Goal: Task Accomplishment & Management: Complete application form

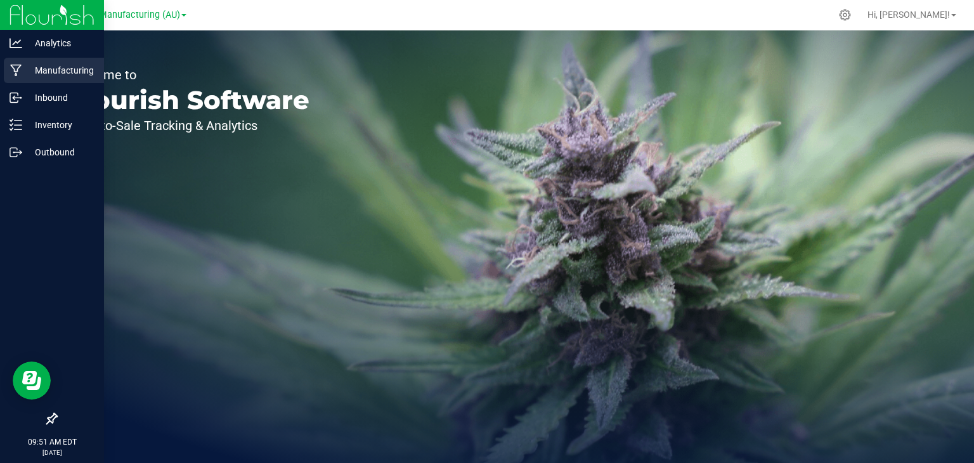
click at [15, 70] on icon at bounding box center [16, 70] width 12 height 13
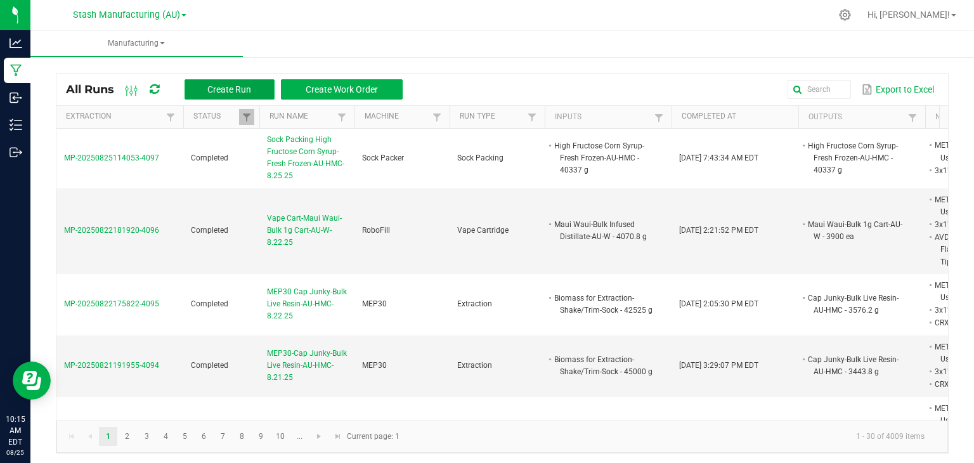
click at [200, 82] on button "Create Run" at bounding box center [229, 89] width 90 height 20
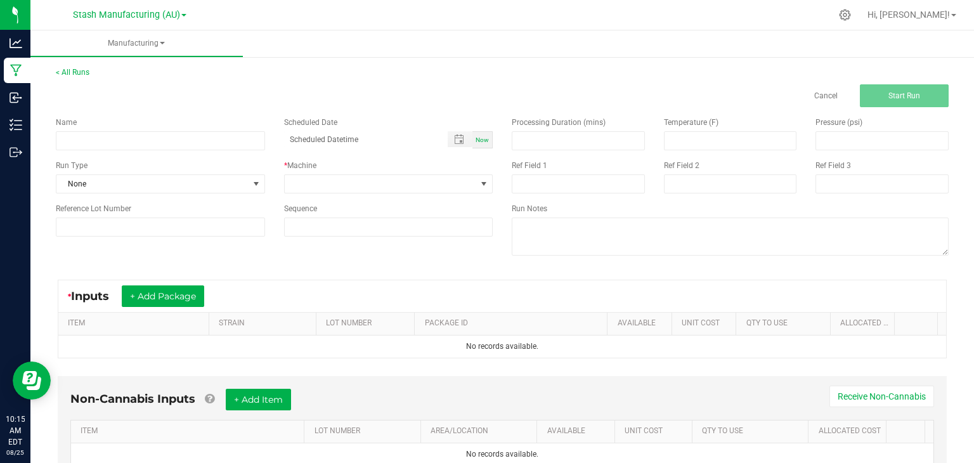
click at [158, 151] on div "Name Scheduled Date Now Run Type None * Machine Reference Lot Number Sequence" at bounding box center [274, 176] width 456 height 139
click at [148, 141] on input at bounding box center [160, 140] width 209 height 19
type input "Winterization-45-AU-HMC-8.22.25"
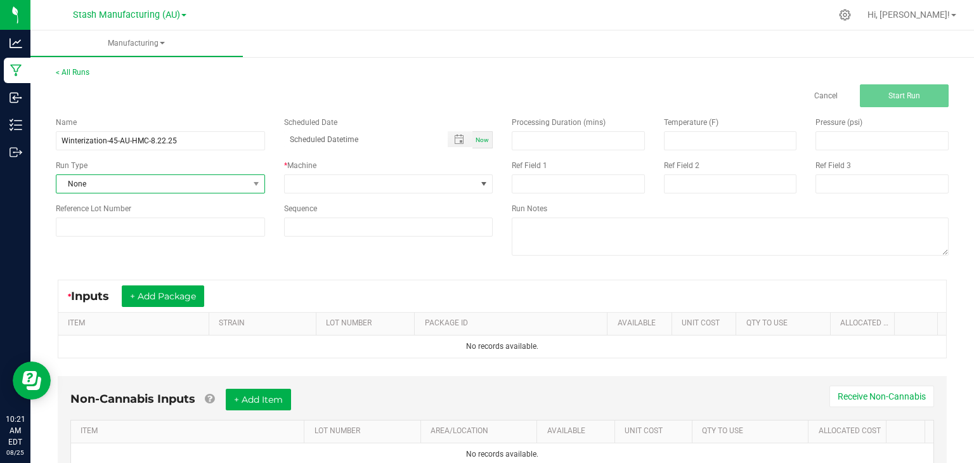
click at [160, 184] on span "None" at bounding box center [152, 184] width 192 height 18
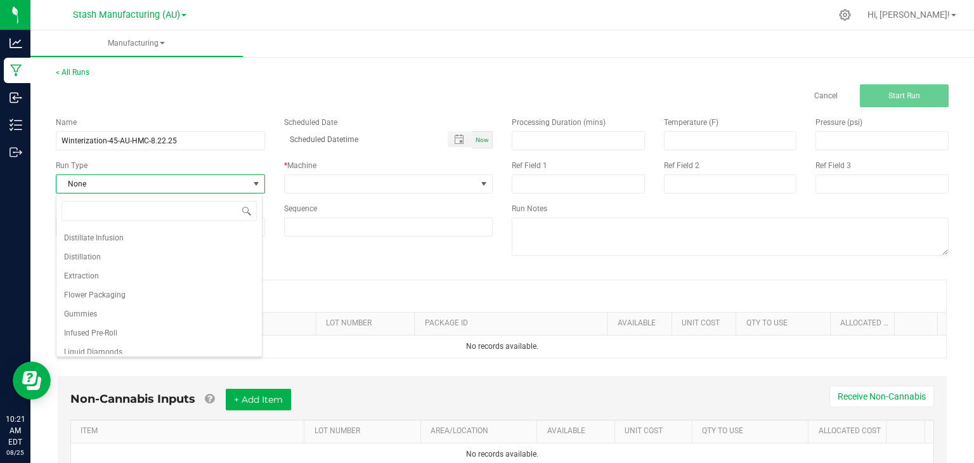
scroll to position [72, 0]
click at [93, 245] on span "Dissolving" at bounding box center [82, 241] width 36 height 13
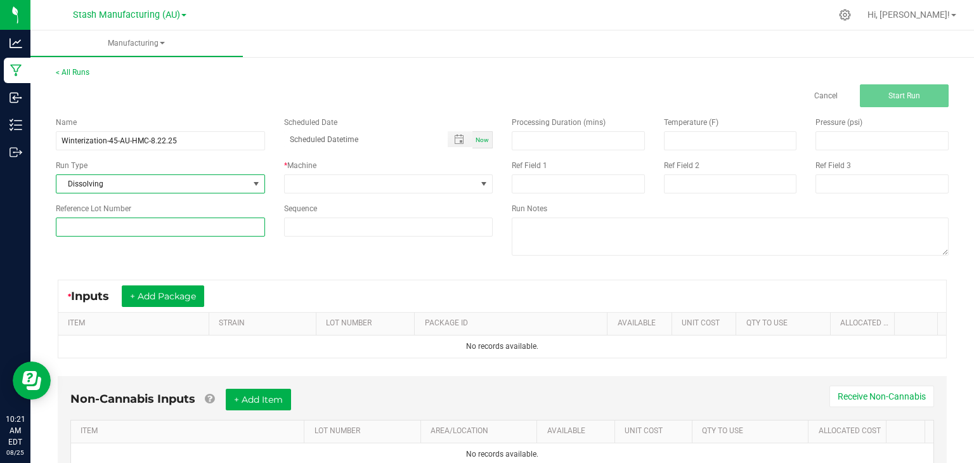
click at [178, 232] on input at bounding box center [160, 226] width 209 height 19
type input "45"
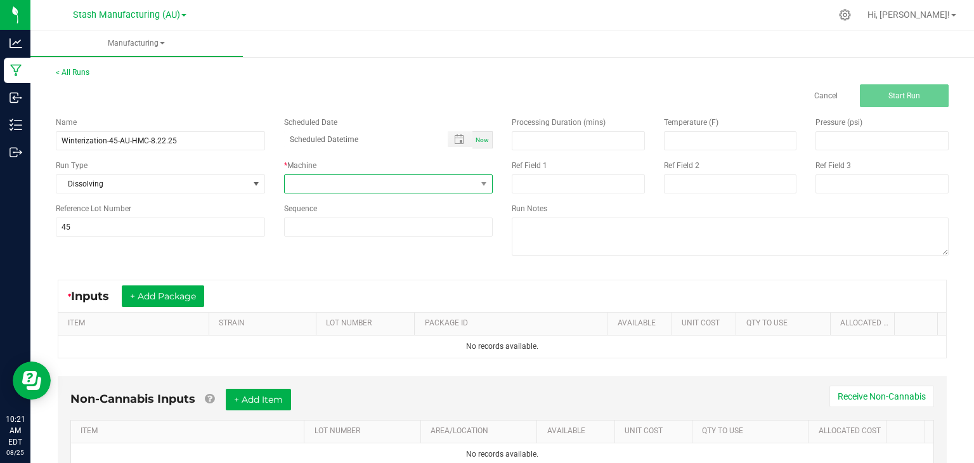
click at [384, 181] on span at bounding box center [381, 184] width 192 height 18
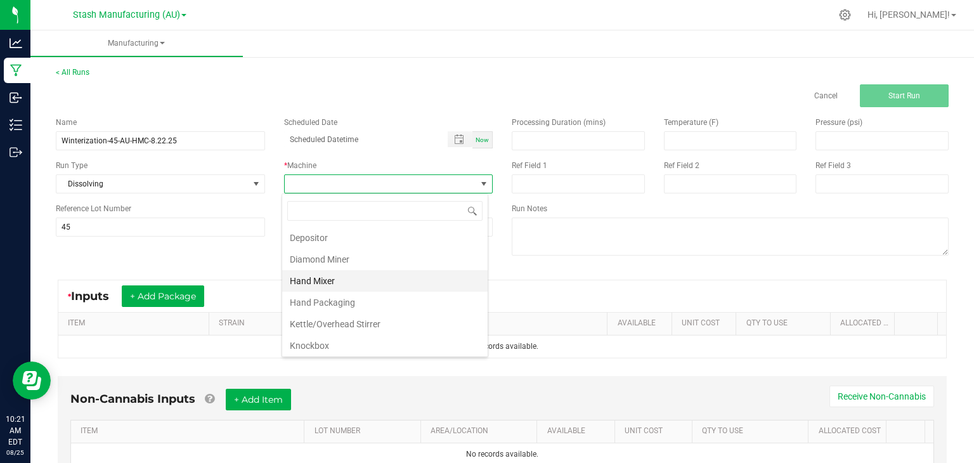
scroll to position [81, 0]
click at [330, 282] on li "Kettle/Overhead Stirrer" at bounding box center [384, 286] width 205 height 22
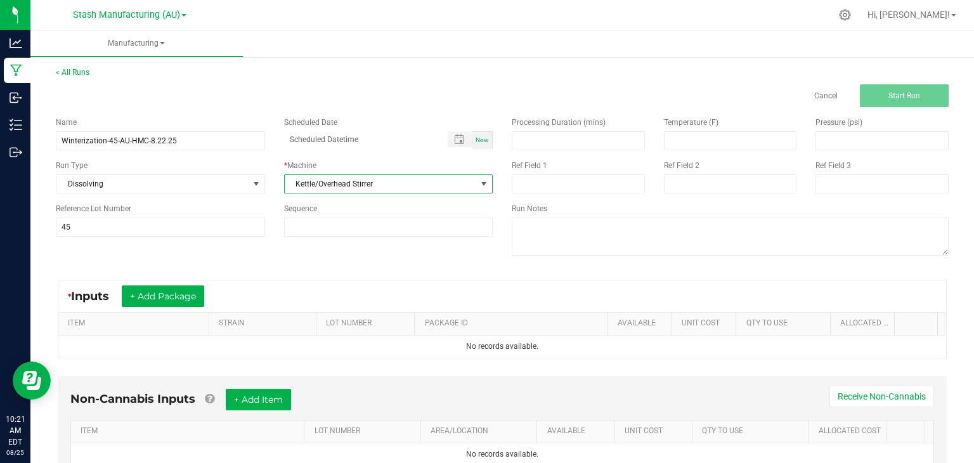
click at [483, 141] on span "Now" at bounding box center [481, 139] width 13 height 7
type input "[DATE] 10:21 AM"
click at [167, 287] on button "+ Add Package" at bounding box center [163, 296] width 82 height 22
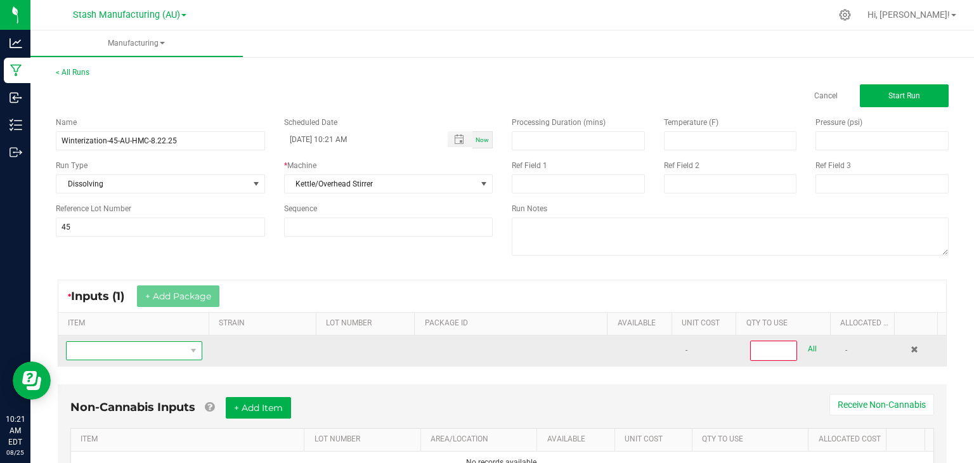
click at [147, 345] on span "NO DATA FOUND" at bounding box center [126, 351] width 119 height 18
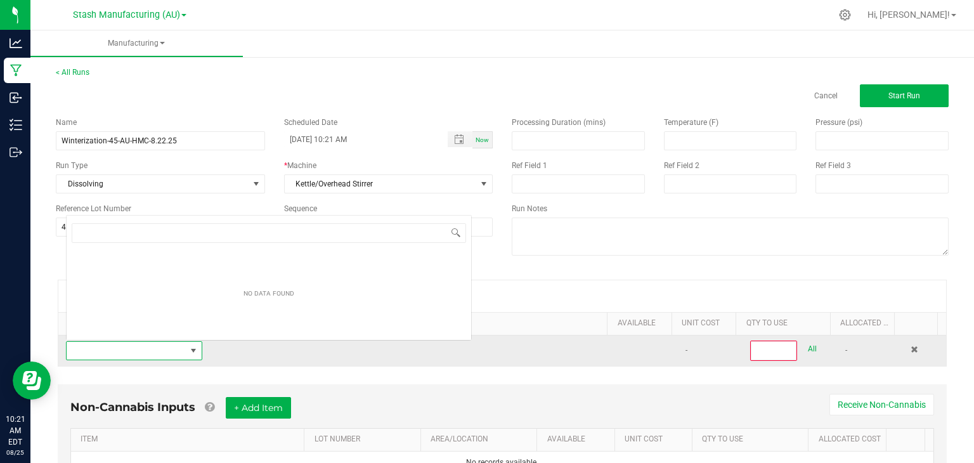
scroll to position [18, 131]
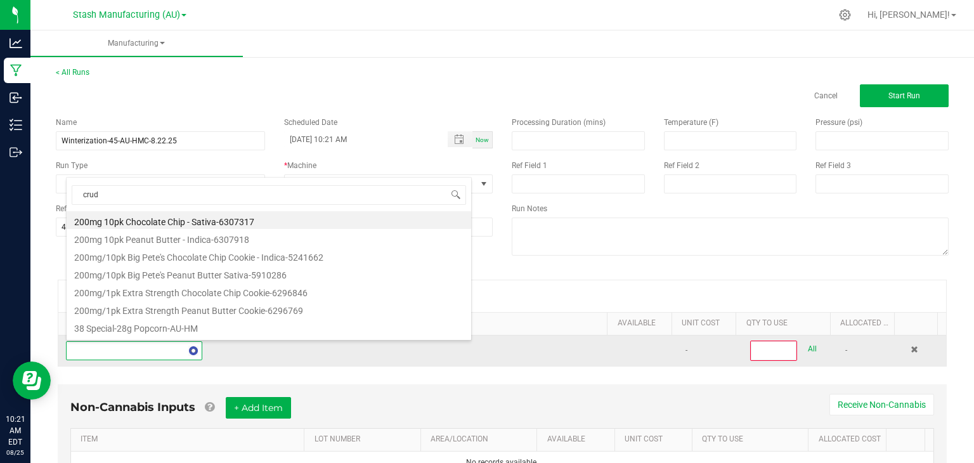
type input "crude"
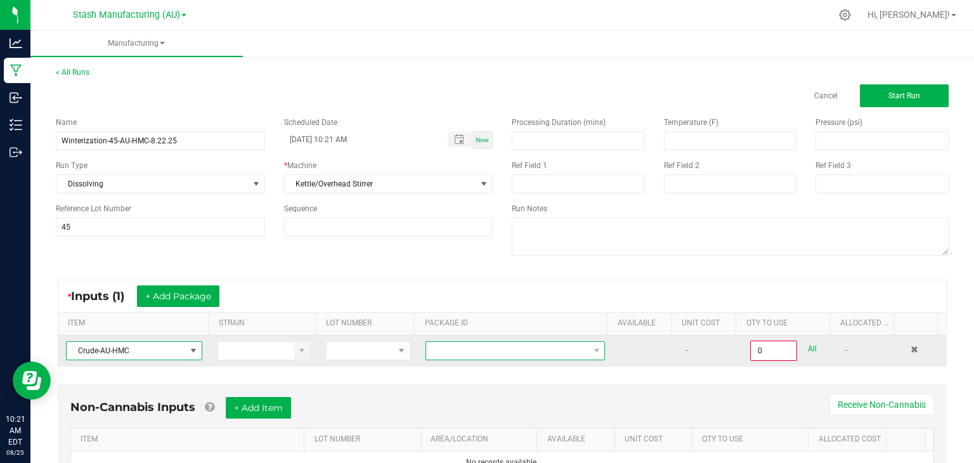
click at [526, 351] on span at bounding box center [507, 351] width 162 height 18
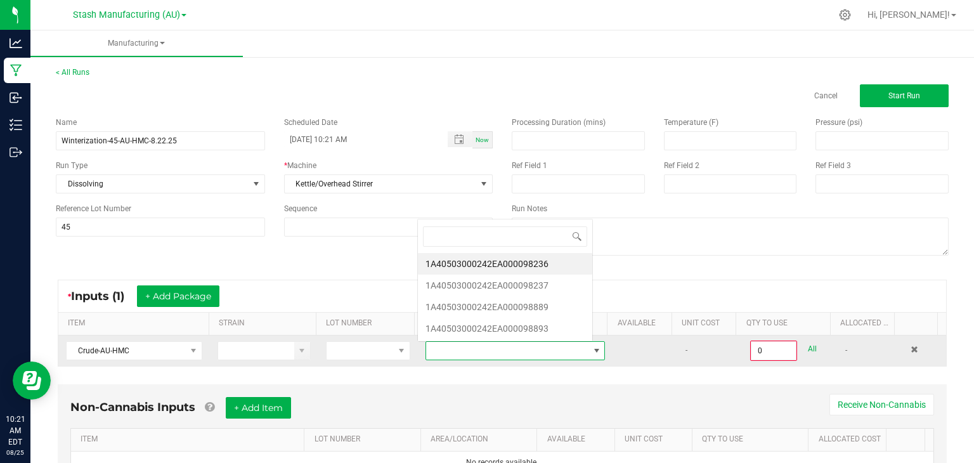
scroll to position [18, 172]
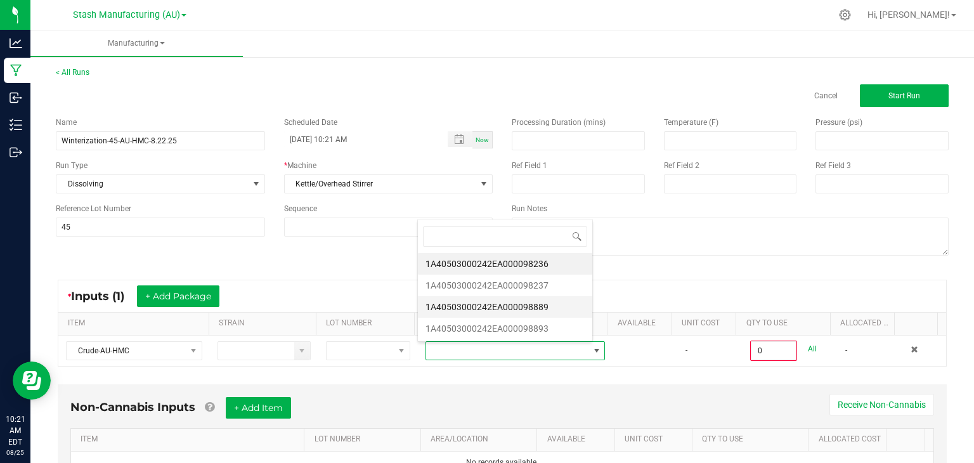
click at [535, 305] on li "1A40503000242EA000098889" at bounding box center [505, 307] width 174 height 22
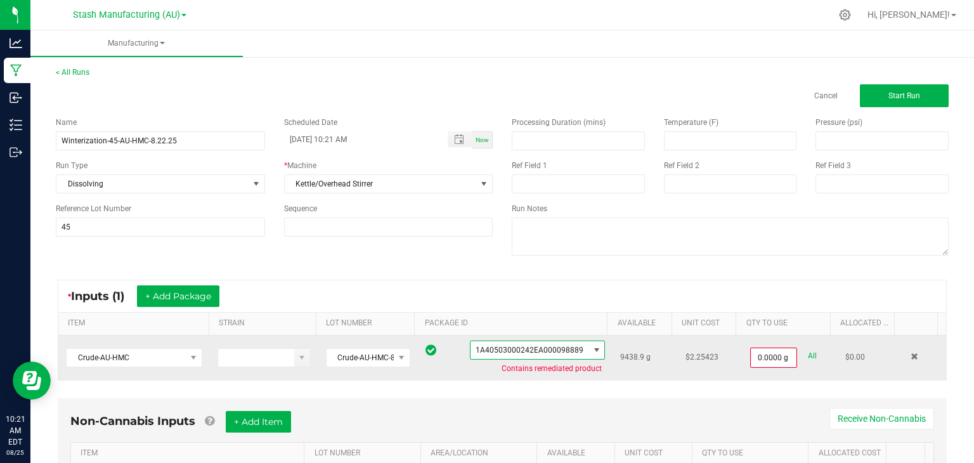
click at [808, 354] on link "All" at bounding box center [812, 355] width 9 height 17
type input "9438.9000 g"
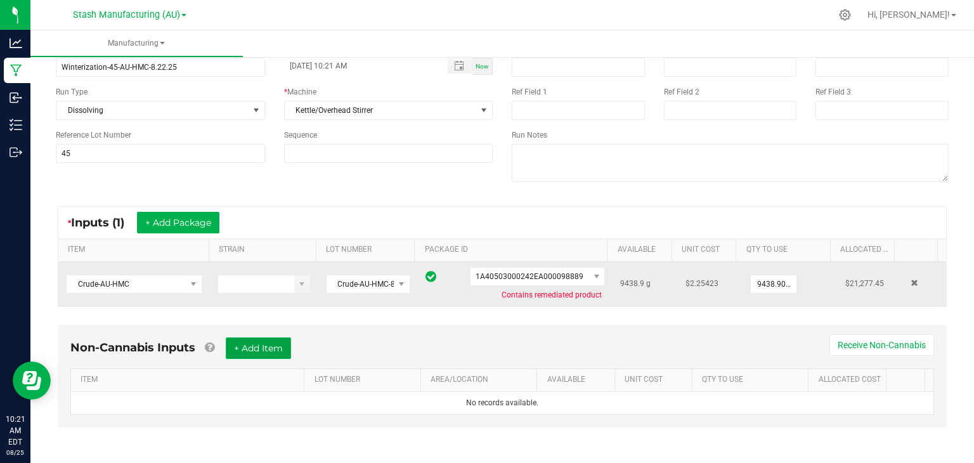
click at [255, 337] on button "+ Add Item" at bounding box center [258, 348] width 65 height 22
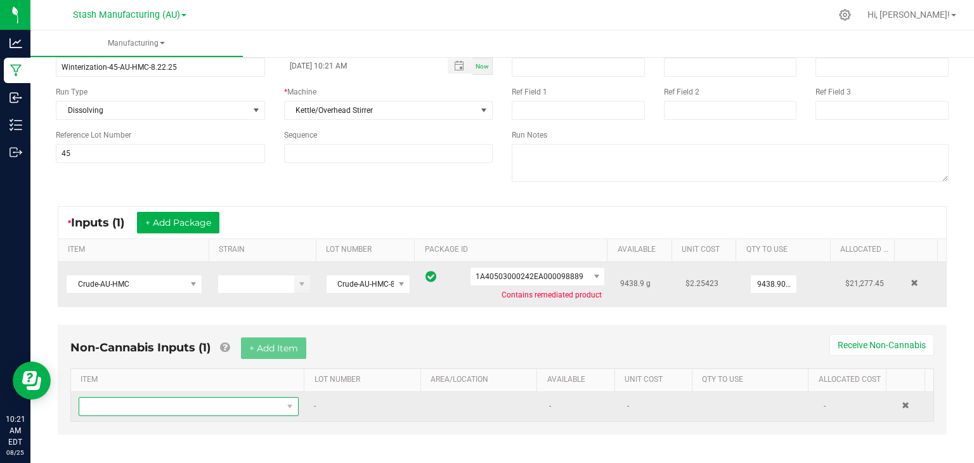
click at [186, 405] on span "NO DATA FOUND" at bounding box center [180, 406] width 203 height 18
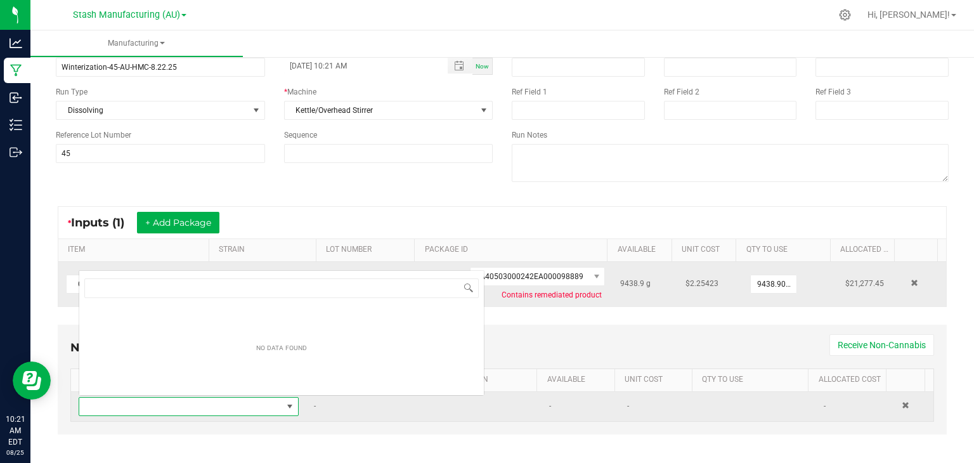
scroll to position [18, 212]
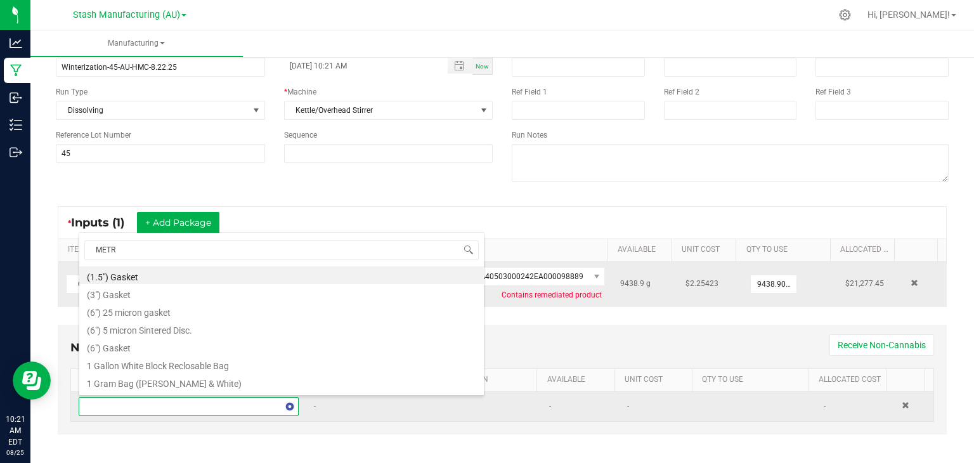
type input "METRC"
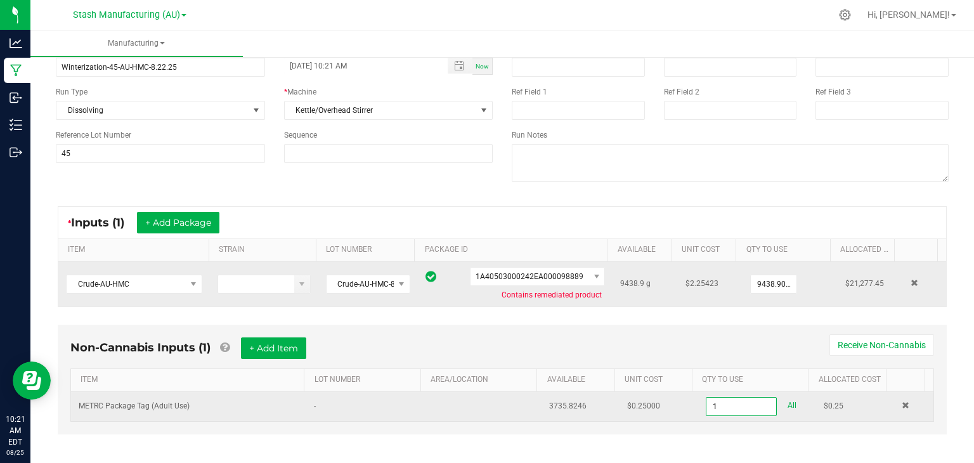
type input "1 ea"
click at [373, 356] on div "Non-Cannabis Inputs (1) + Add Item Receive Non-Cannabis" at bounding box center [501, 352] width 863 height 31
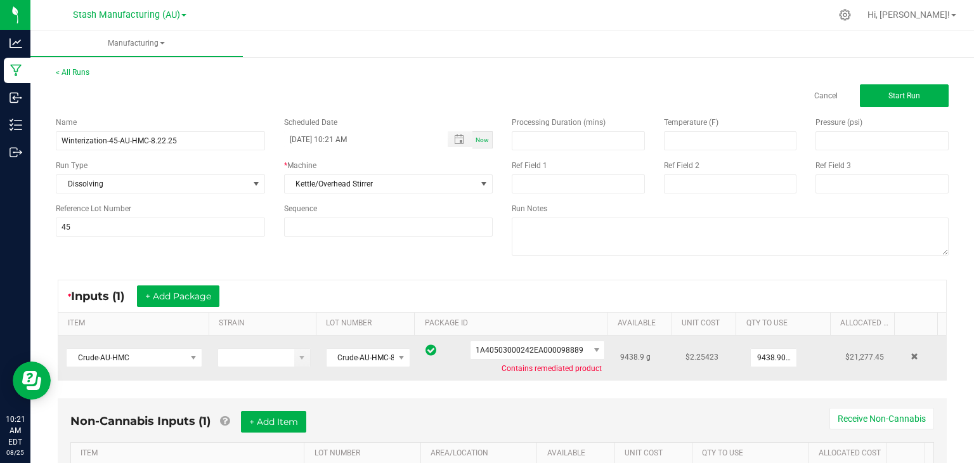
scroll to position [0, 0]
click at [891, 93] on span "Start Run" at bounding box center [904, 95] width 32 height 9
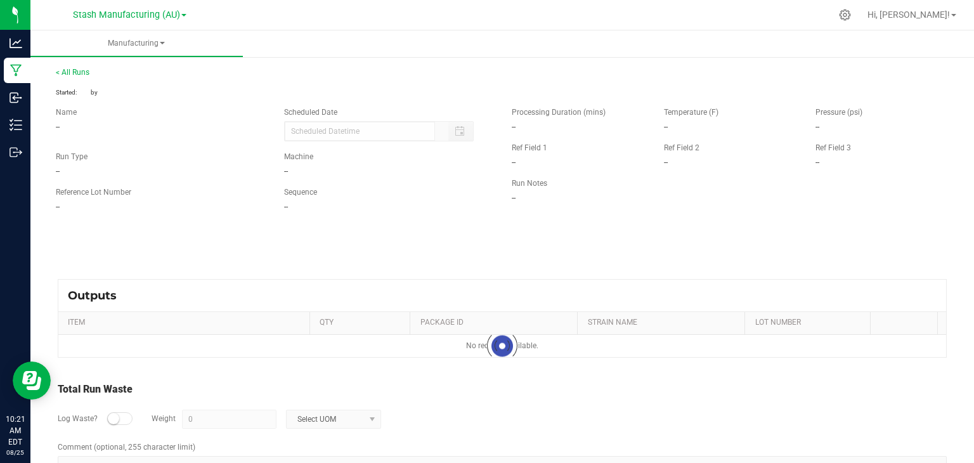
type input "[DATE] 10:21 AM"
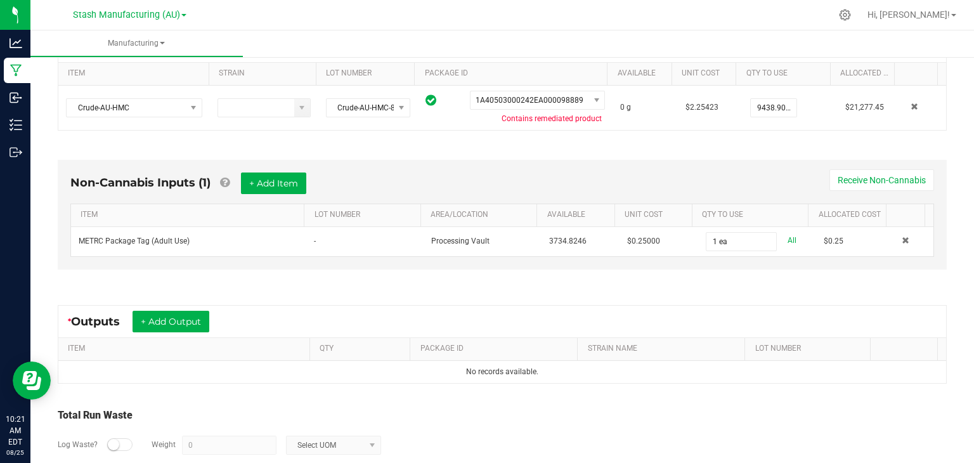
scroll to position [329, 0]
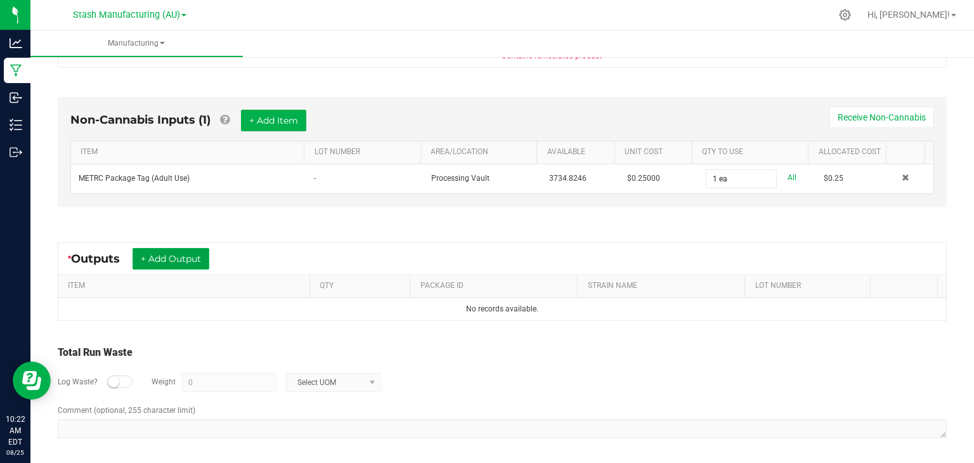
click at [188, 248] on button "+ Add Output" at bounding box center [170, 259] width 77 height 22
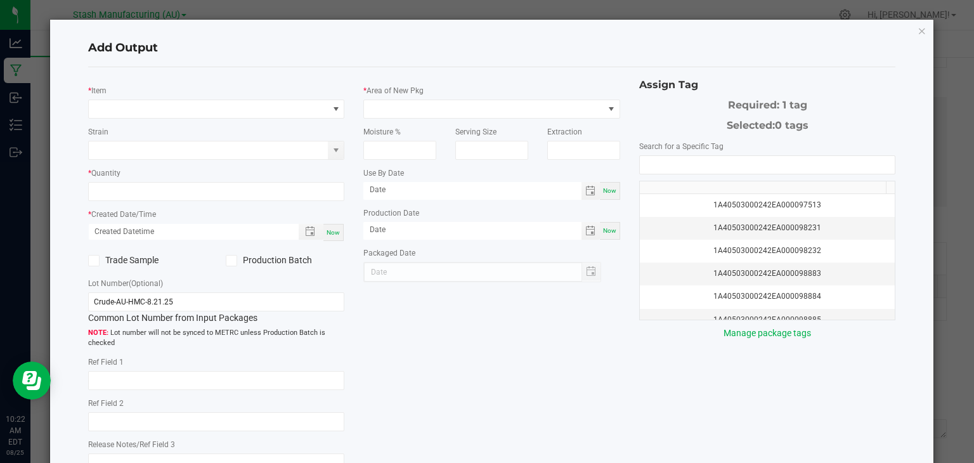
type input "[DATE]"
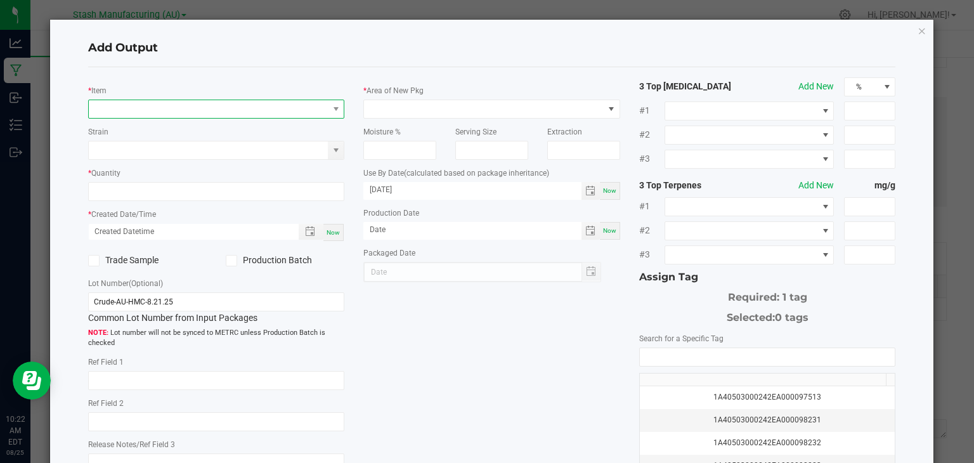
click at [201, 108] on span "NO DATA FOUND" at bounding box center [209, 109] width 240 height 18
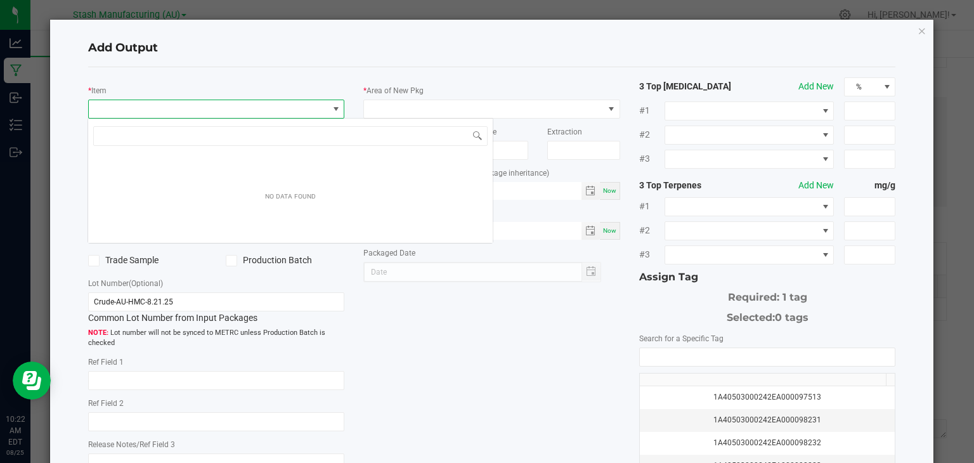
scroll to position [18, 254]
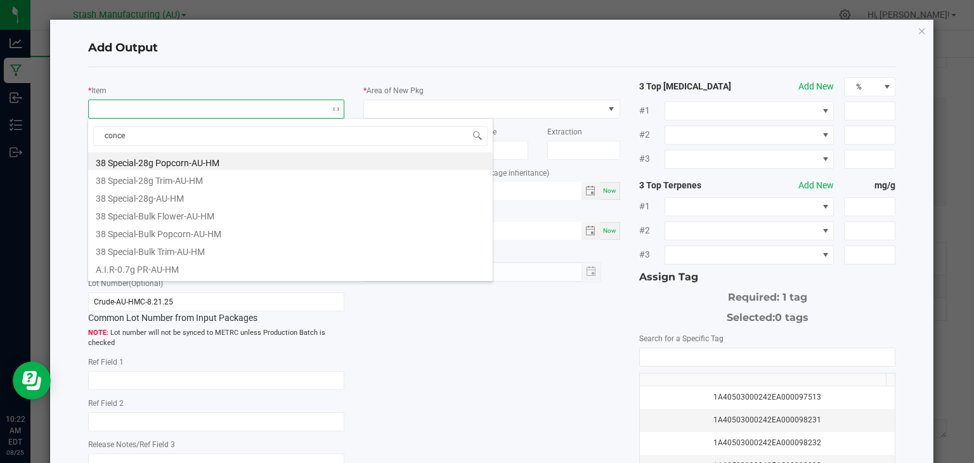
type input "concen"
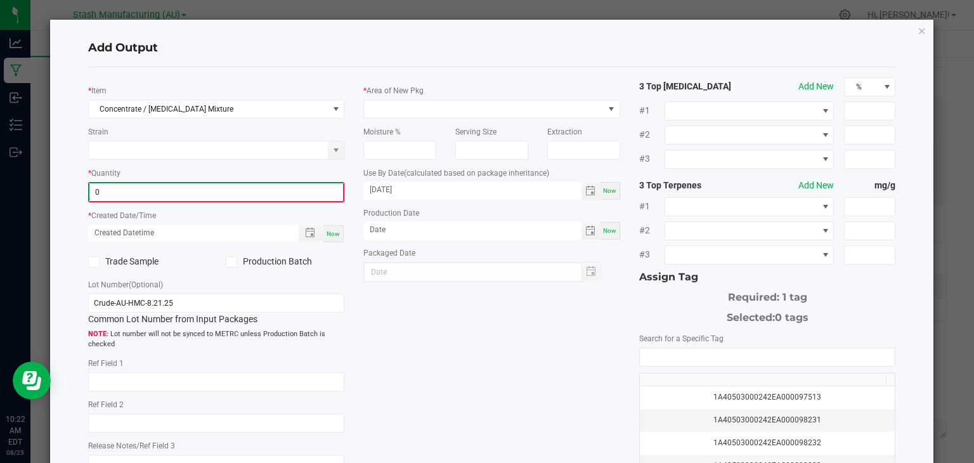
click at [153, 191] on input "0" at bounding box center [216, 192] width 254 height 18
type input "0.0000 g"
drag, startPoint x: 664, startPoint y: 40, endPoint x: 662, endPoint y: 70, distance: 30.5
click at [662, 70] on div "Add Output * Item Concentrate / [MEDICAL_DATA] Mixture Strain * Quantity 0.0000…" at bounding box center [492, 303] width 884 height 566
click at [619, 34] on div "Add Output" at bounding box center [492, 48] width 808 height 37
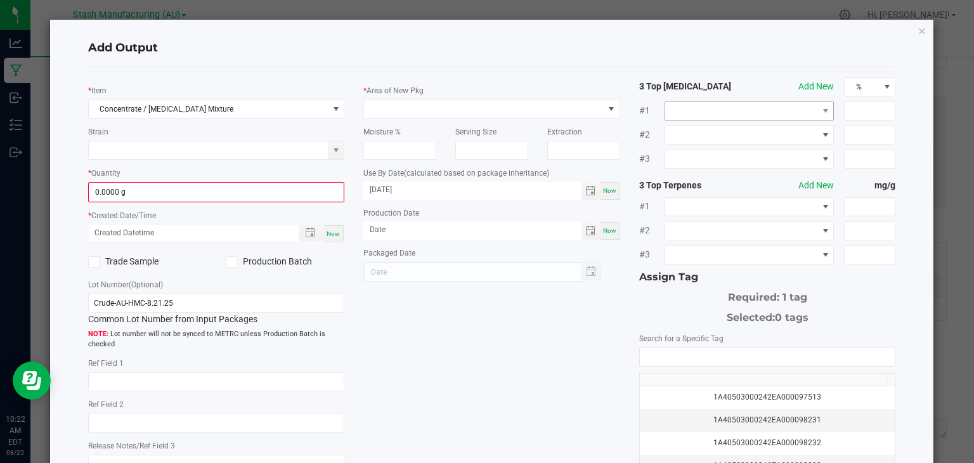
drag, startPoint x: 619, startPoint y: 34, endPoint x: 662, endPoint y: 113, distance: 90.2
click at [662, 113] on div "Add Output * Item Concentrate / [MEDICAL_DATA] Mixture Strain * Quantity 0.0000…" at bounding box center [492, 303] width 884 height 566
click at [918, 27] on div "Add Output * Item Concentrate / [MEDICAL_DATA] Mixture Strain * Quantity 0.0000…" at bounding box center [492, 303] width 884 height 566
click at [917, 28] on icon "button" at bounding box center [921, 30] width 9 height 15
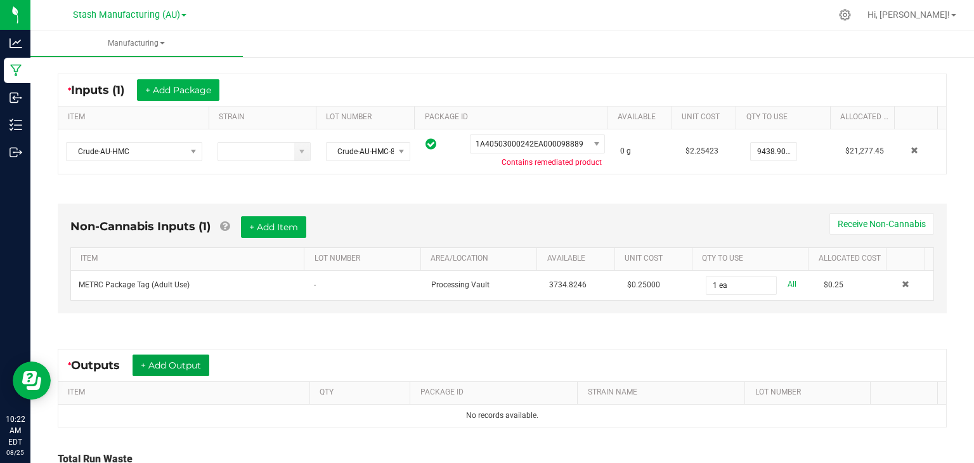
scroll to position [329, 0]
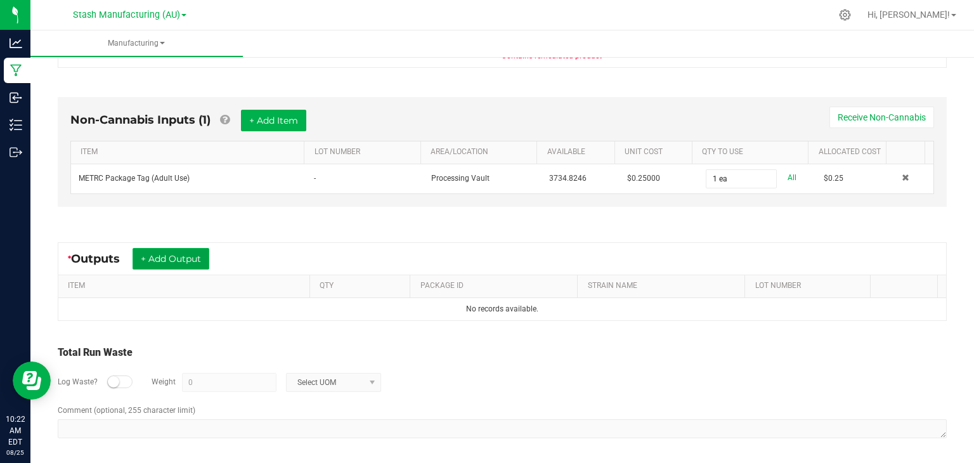
click at [148, 264] on button "+ Add Output" at bounding box center [170, 259] width 77 height 22
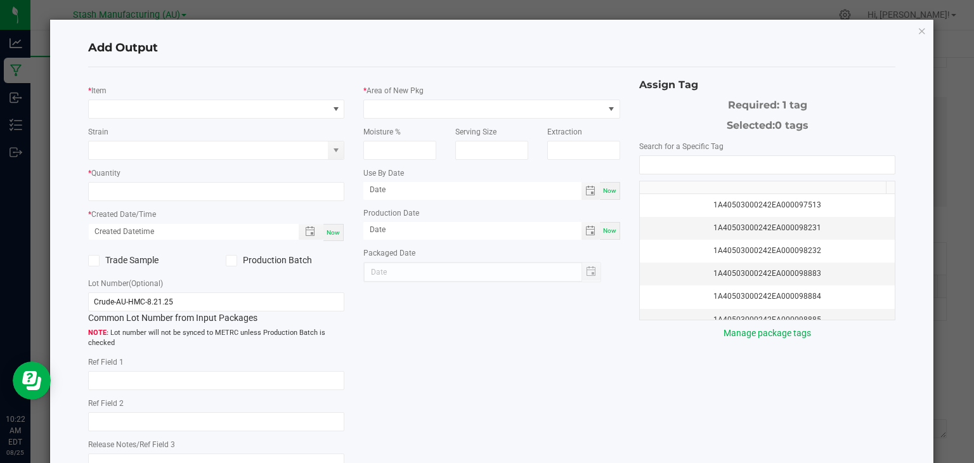
type input "[DATE]"
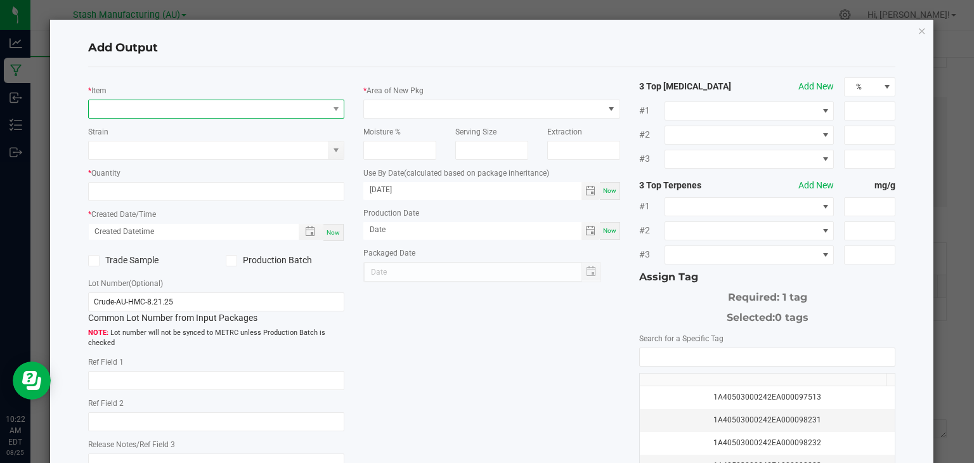
click at [207, 115] on span "NO DATA FOUND" at bounding box center [209, 109] width 240 height 18
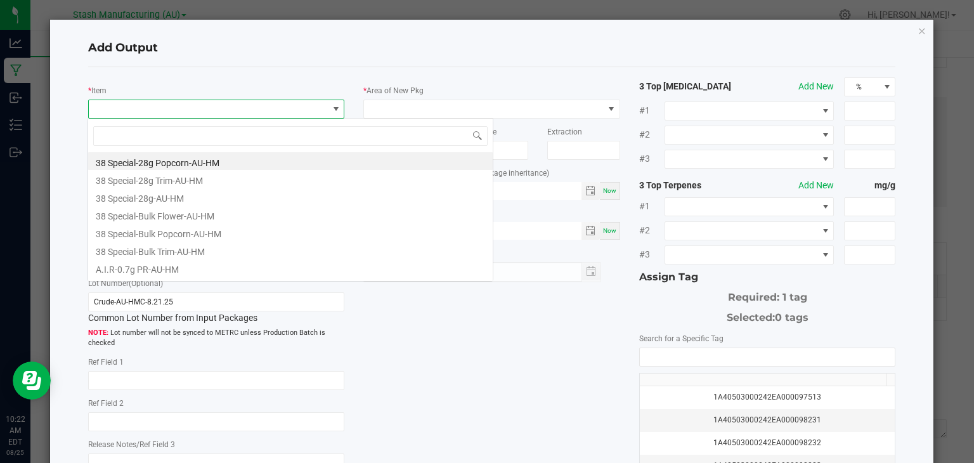
scroll to position [18, 254]
type input "concen"
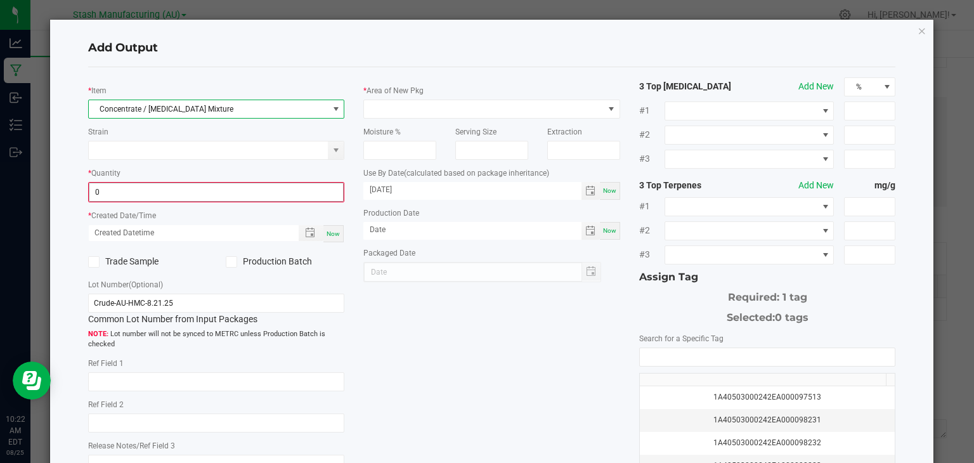
click at [173, 193] on input "0" at bounding box center [216, 192] width 254 height 18
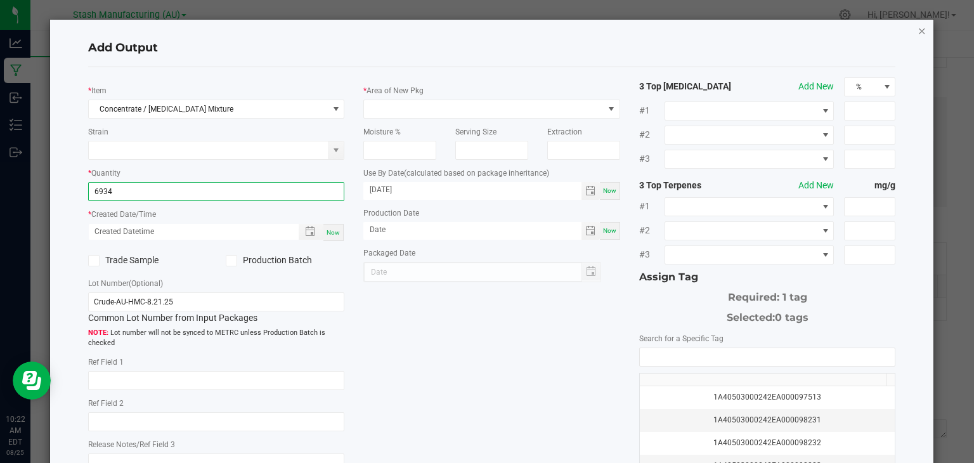
type input "6934.0000 g"
click at [917, 31] on icon "button" at bounding box center [921, 30] width 9 height 15
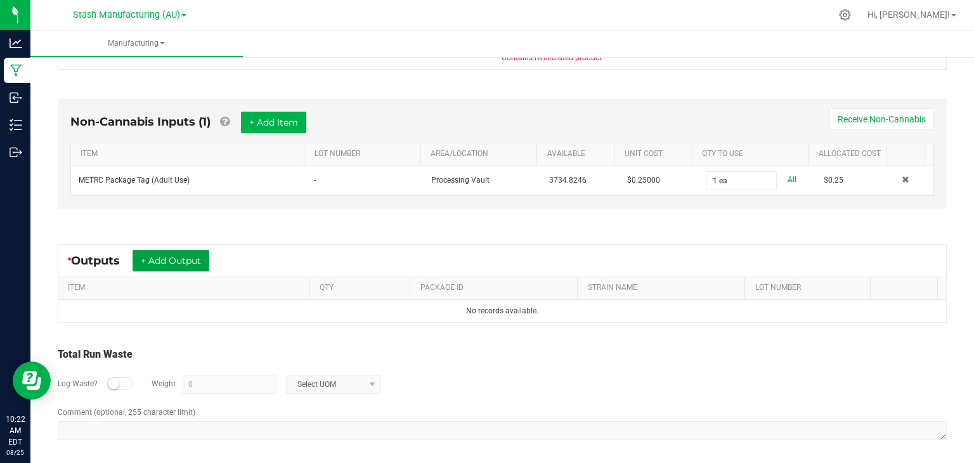
scroll to position [329, 0]
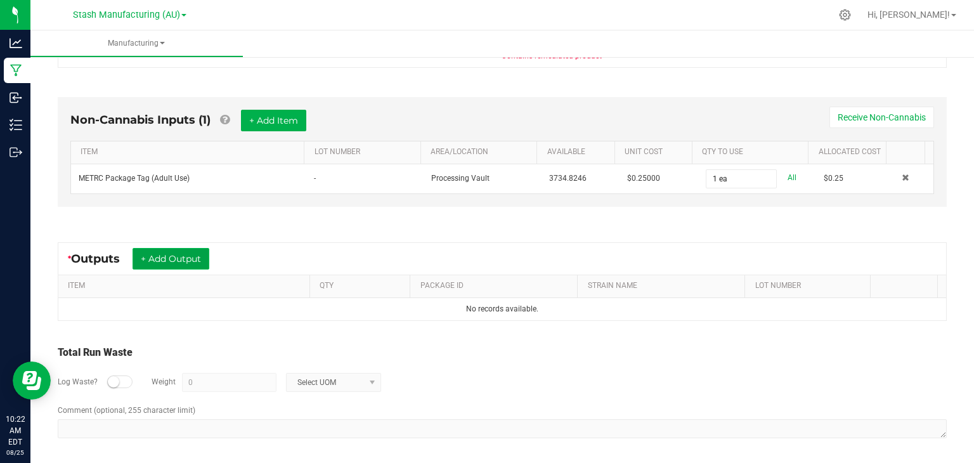
click at [196, 255] on button "+ Add Output" at bounding box center [170, 259] width 77 height 22
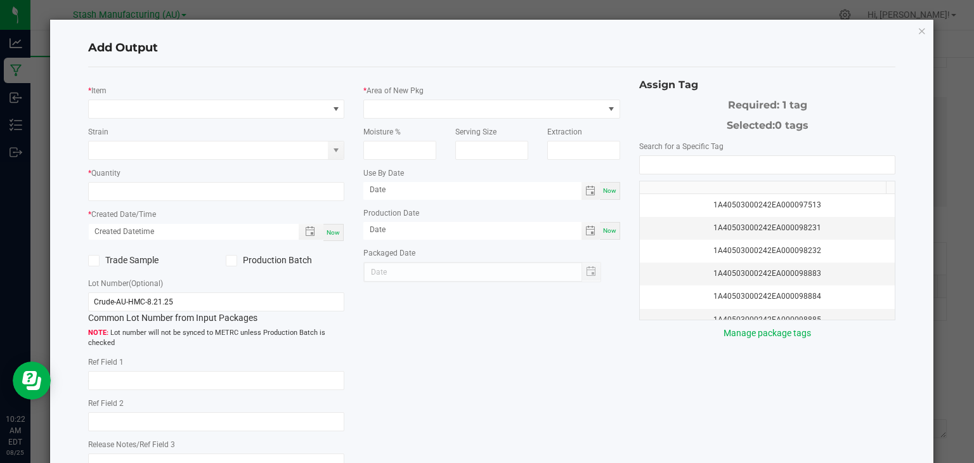
type input "[DATE]"
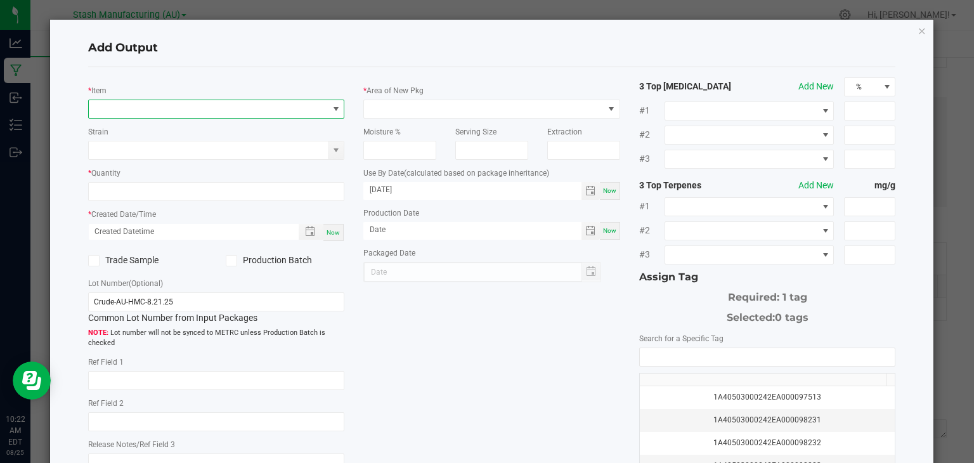
click at [188, 105] on span "NO DATA FOUND" at bounding box center [209, 109] width 240 height 18
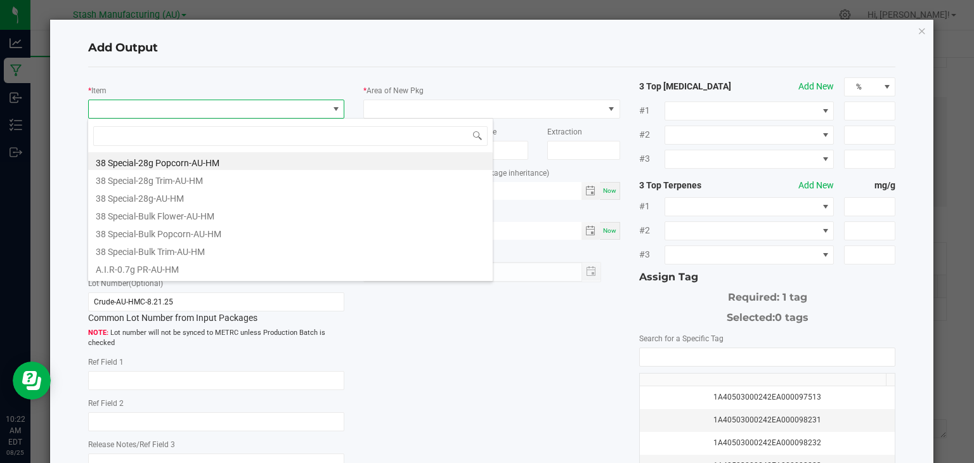
scroll to position [18, 254]
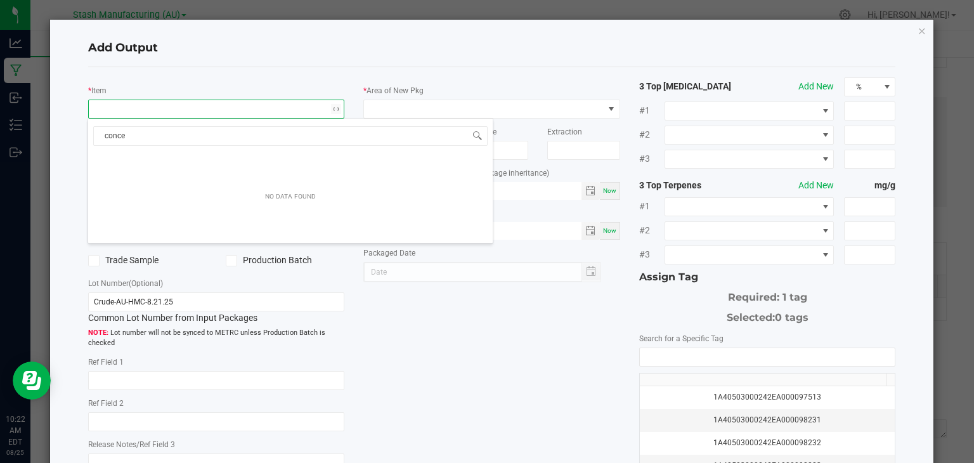
type input "concen"
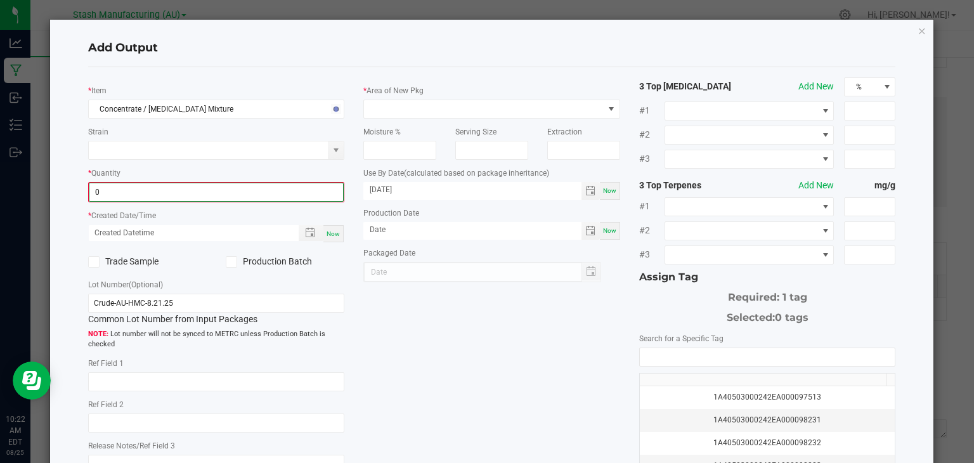
click at [157, 189] on input "0" at bounding box center [216, 192] width 254 height 18
type input "69438.9000 g"
click at [333, 229] on span "Now" at bounding box center [332, 232] width 13 height 7
type input "[DATE] 10:23 AM"
type input "[DATE]"
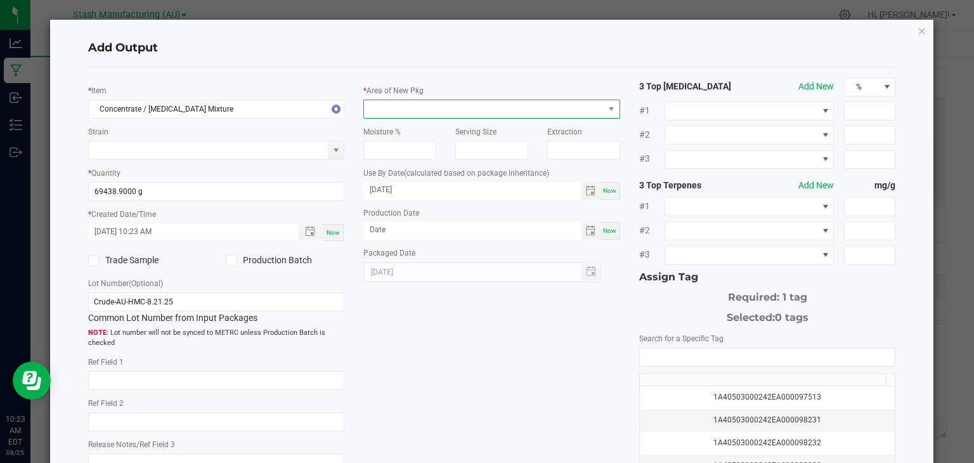
click at [489, 107] on span at bounding box center [484, 109] width 240 height 18
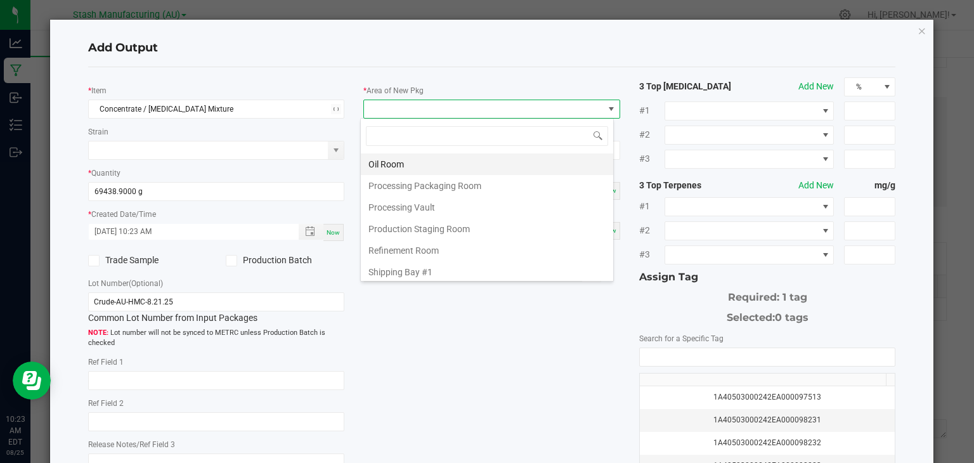
scroll to position [193, 0]
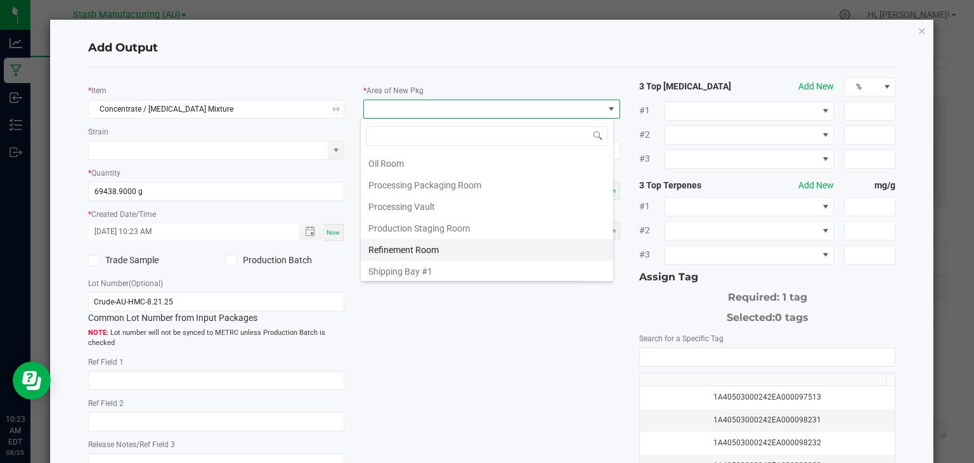
click at [398, 239] on li "Refinement Room" at bounding box center [487, 250] width 252 height 22
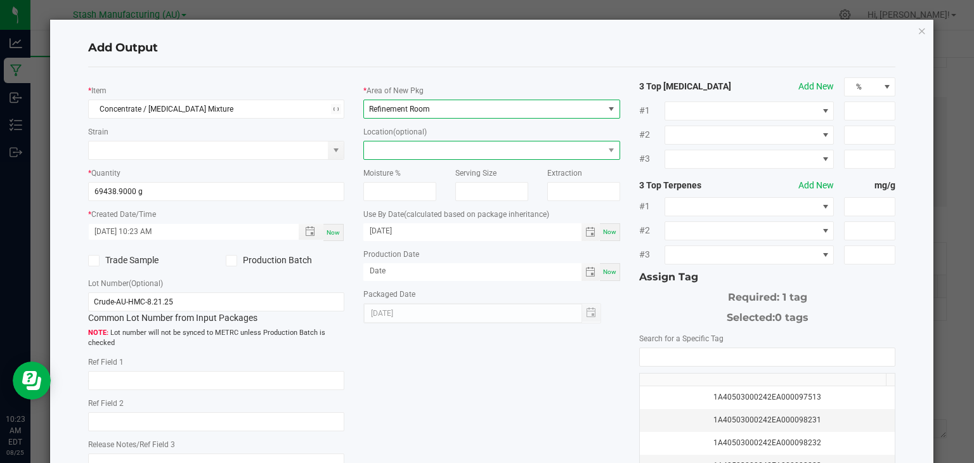
click at [421, 148] on span at bounding box center [484, 150] width 240 height 18
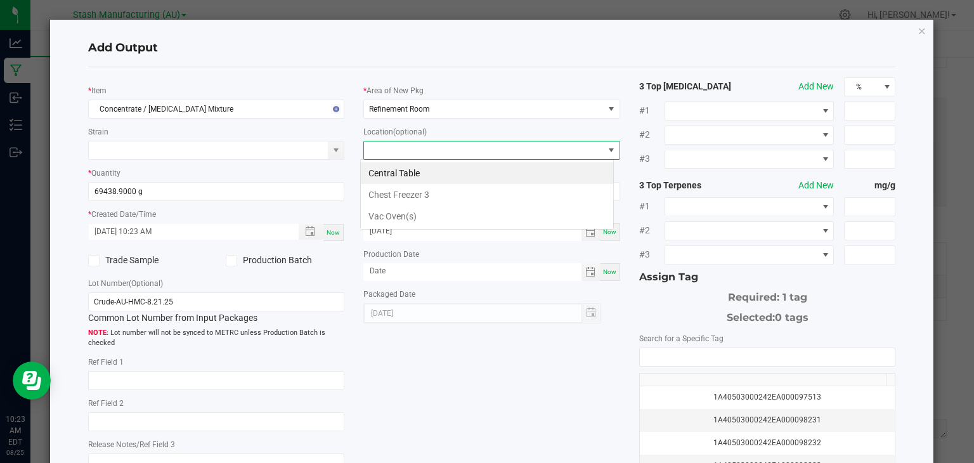
scroll to position [18, 254]
click at [427, 193] on li "Chest Freezer 3" at bounding box center [487, 195] width 252 height 22
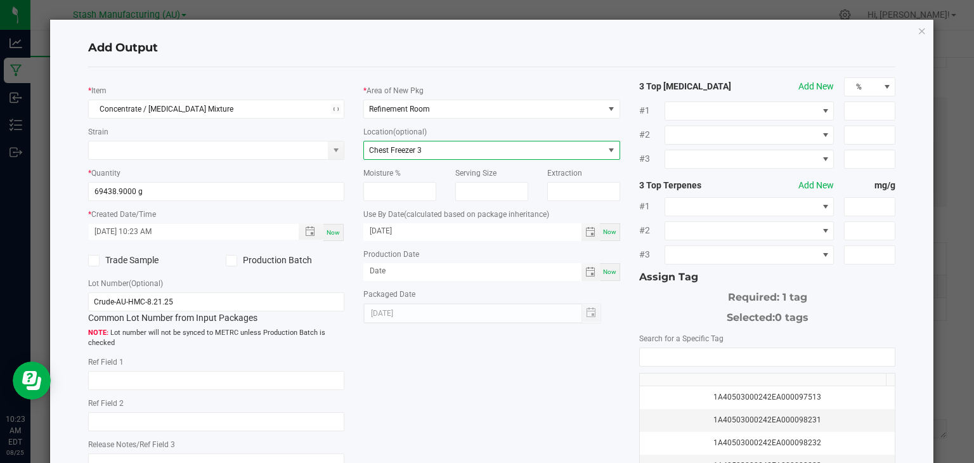
click at [607, 274] on span "Now" at bounding box center [609, 271] width 13 height 7
type input "[DATE]"
click at [655, 356] on input "NO DATA FOUND" at bounding box center [767, 357] width 255 height 18
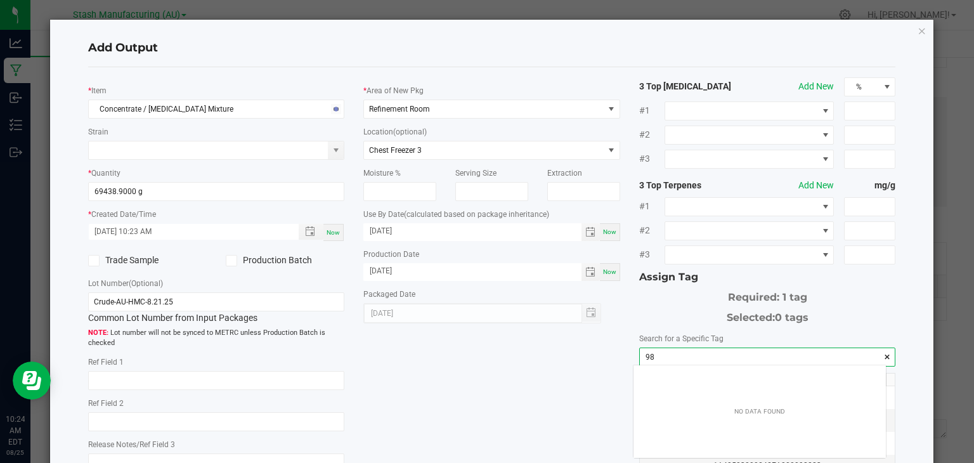
scroll to position [18, 253]
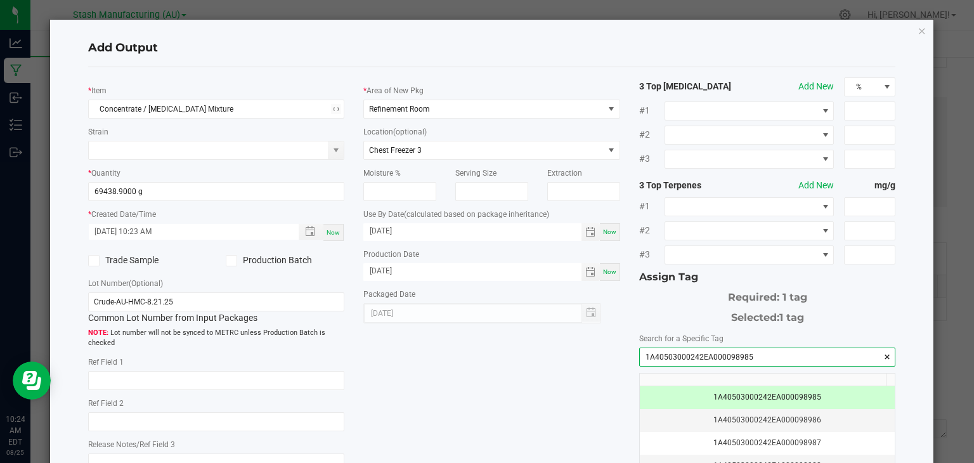
type input "1A40503000242EA000098985"
click at [542, 379] on div "* Item Concentrate / [MEDICAL_DATA] Mixture Strain * Quantity 69438.9000 g * Cr…" at bounding box center [492, 304] width 827 height 455
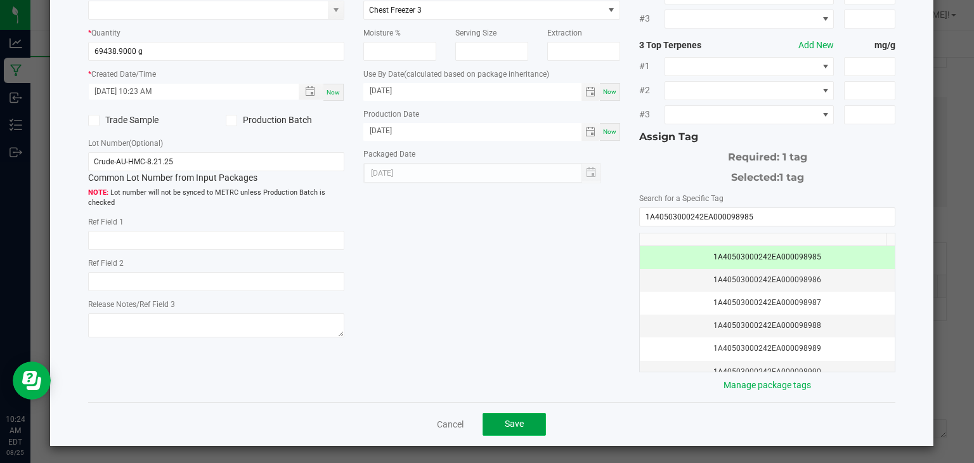
click at [517, 419] on span "Save" at bounding box center [514, 423] width 19 height 10
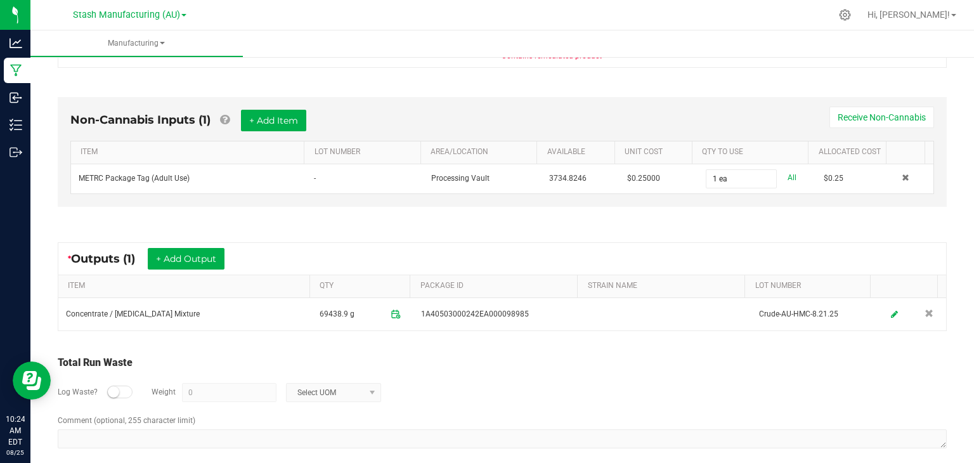
click at [517, 419] on div "Comment (optional, 255 character limit)" at bounding box center [502, 433] width 889 height 37
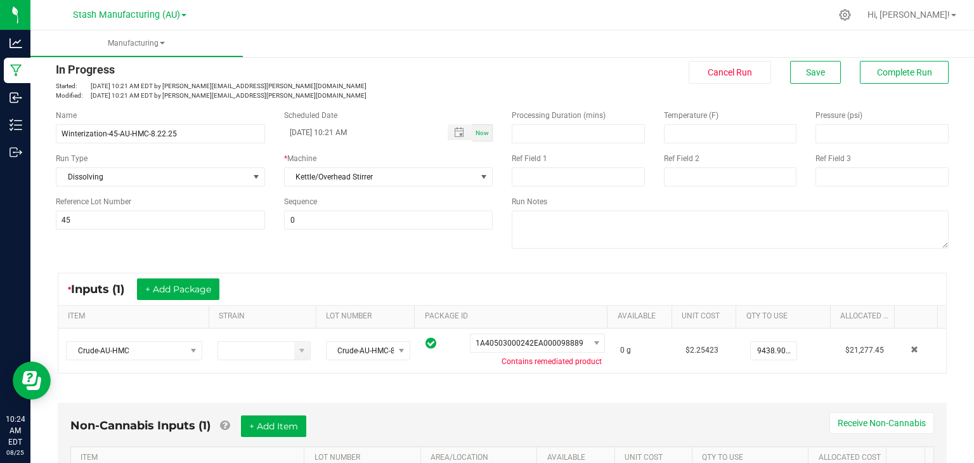
scroll to position [0, 0]
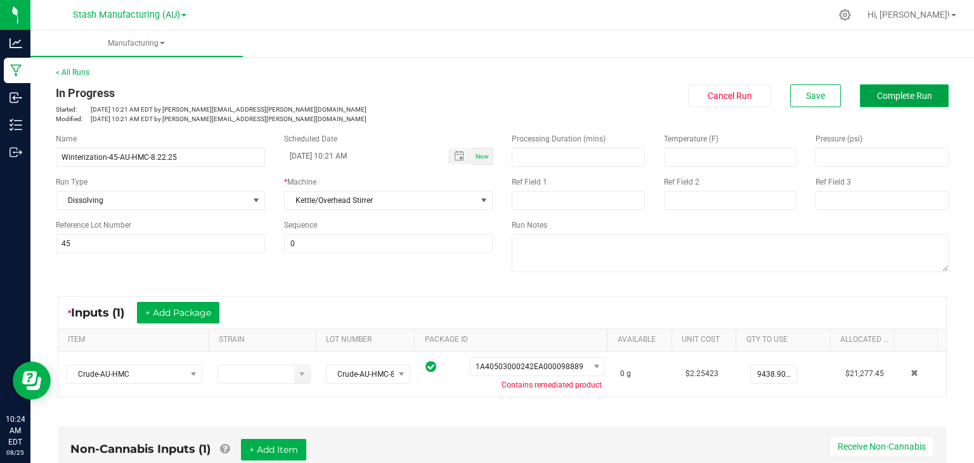
click at [902, 96] on span "Complete Run" at bounding box center [904, 96] width 55 height 10
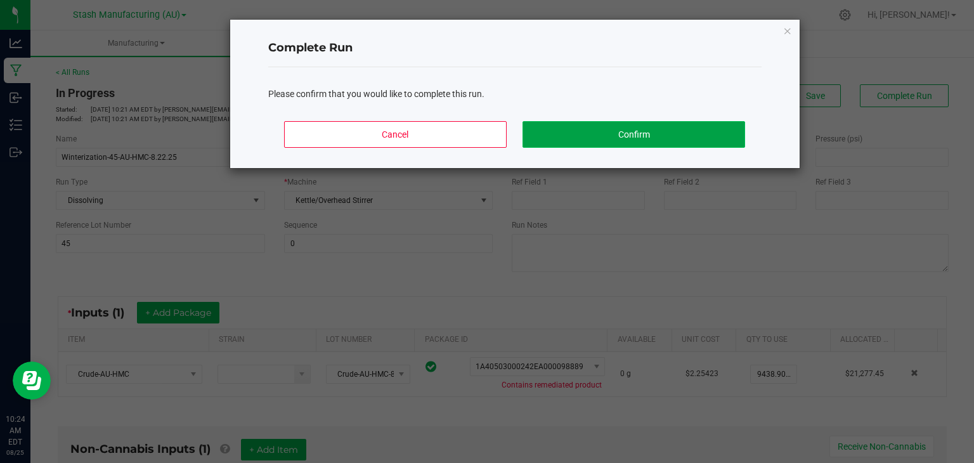
click at [671, 131] on button "Confirm" at bounding box center [633, 134] width 222 height 27
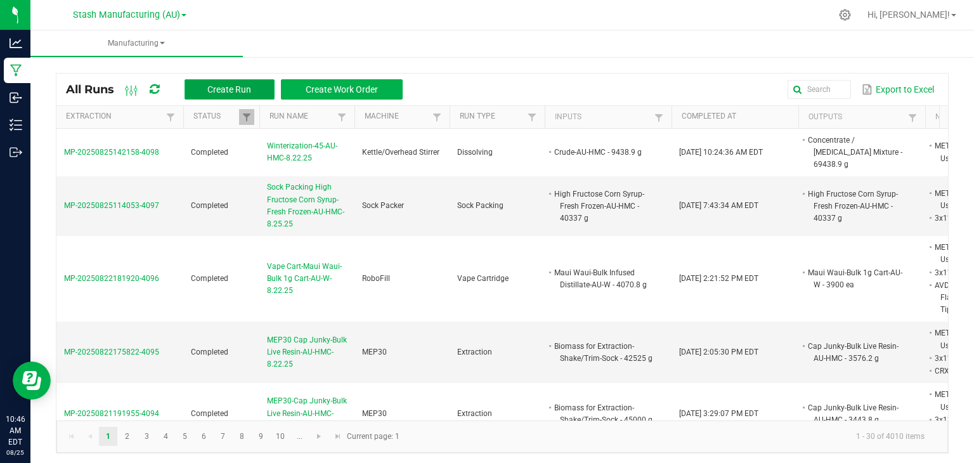
click at [222, 84] on span "Create Run" at bounding box center [229, 89] width 44 height 10
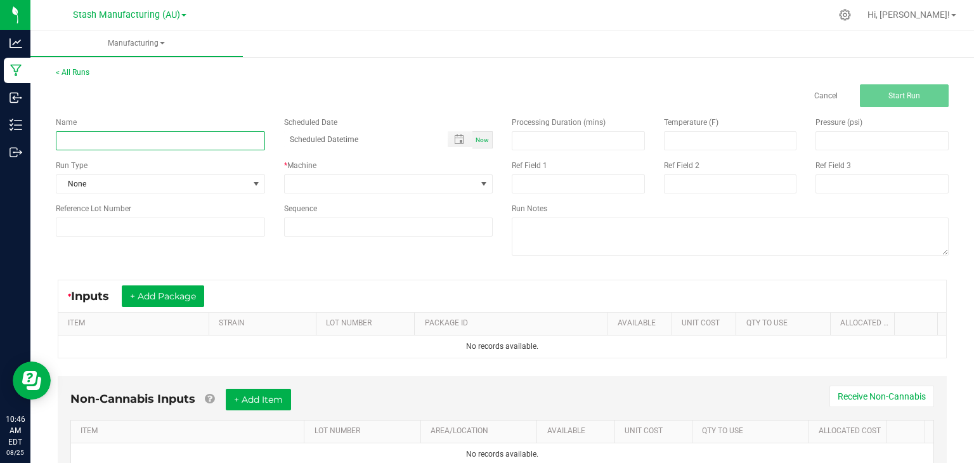
click at [145, 134] on input at bounding box center [160, 140] width 209 height 19
type input "Decarboxylation-44-AU-HMC-8.25.25"
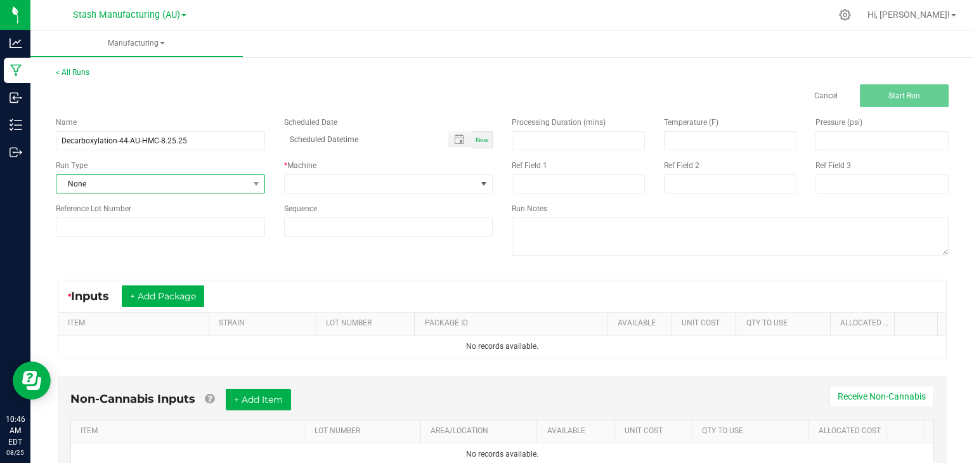
click at [161, 188] on span "None" at bounding box center [152, 184] width 192 height 18
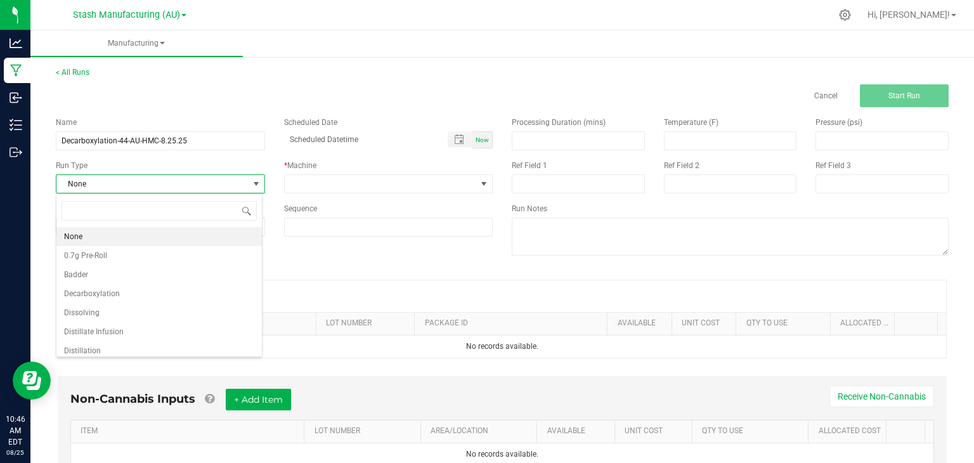
scroll to position [18, 206]
click at [107, 294] on span "Decarboxylation" at bounding box center [92, 293] width 56 height 13
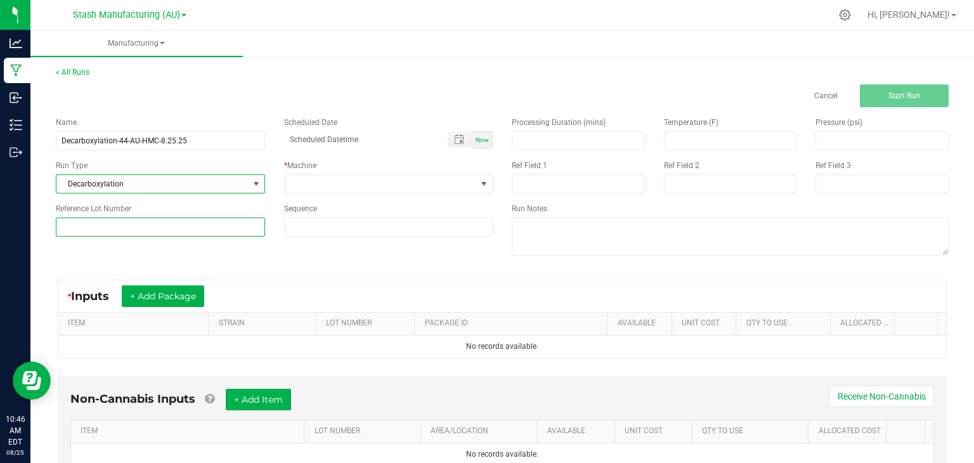
click at [132, 229] on input at bounding box center [160, 226] width 209 height 19
type input "44"
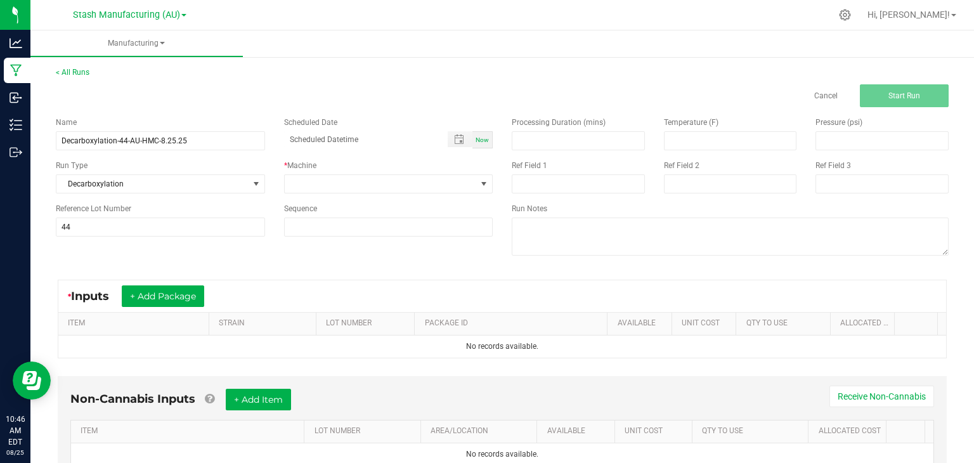
click at [480, 131] on div "Now" at bounding box center [482, 139] width 20 height 17
type input "[DATE] 10:46 AM"
click at [421, 183] on span at bounding box center [381, 184] width 192 height 18
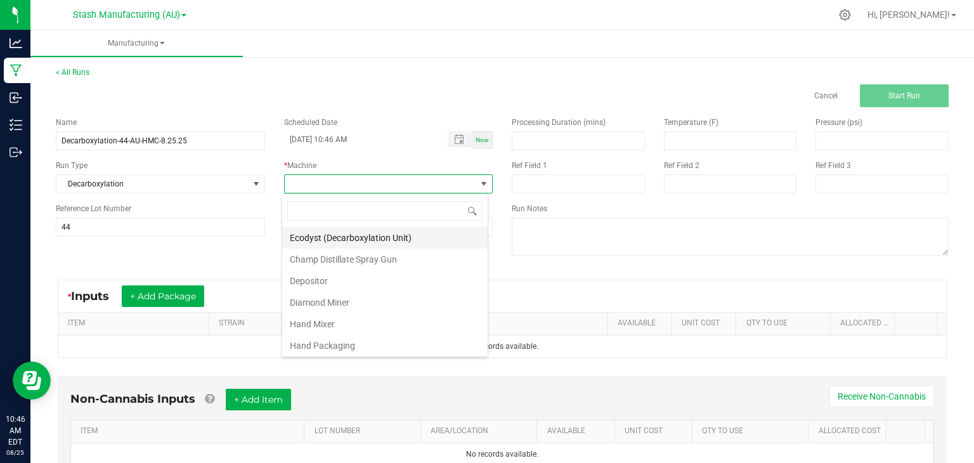
click at [352, 241] on li "Ecodyst (Decarboxylation Unit)" at bounding box center [384, 238] width 205 height 22
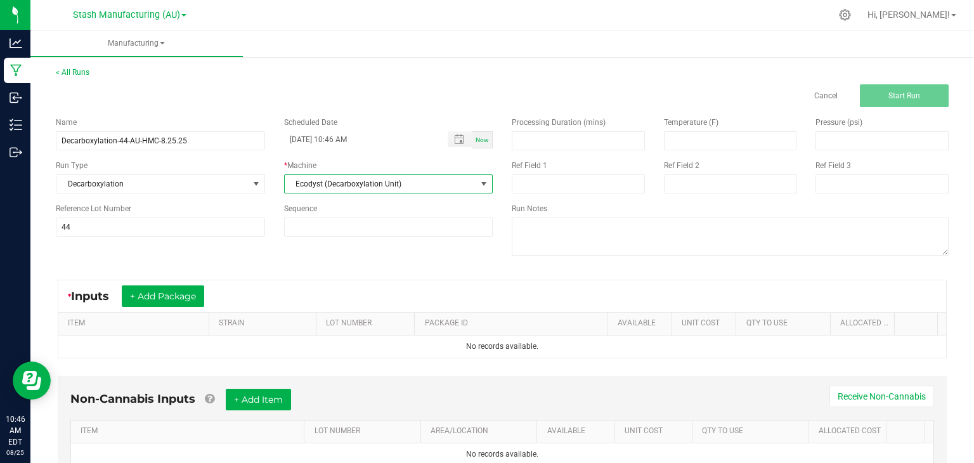
click at [162, 285] on div "* Inputs + Add Package" at bounding box center [502, 296] width 888 height 32
click at [162, 288] on button "+ Add Package" at bounding box center [163, 296] width 82 height 22
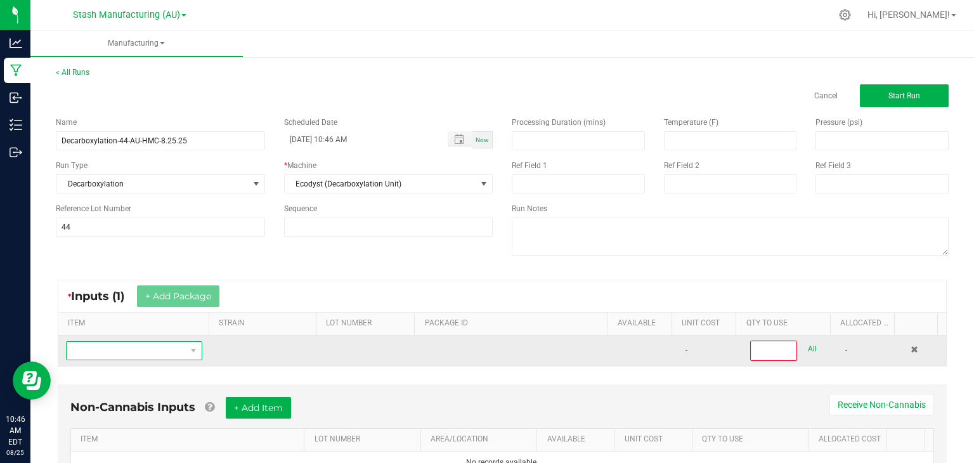
click at [131, 349] on span "NO DATA FOUND" at bounding box center [126, 351] width 119 height 18
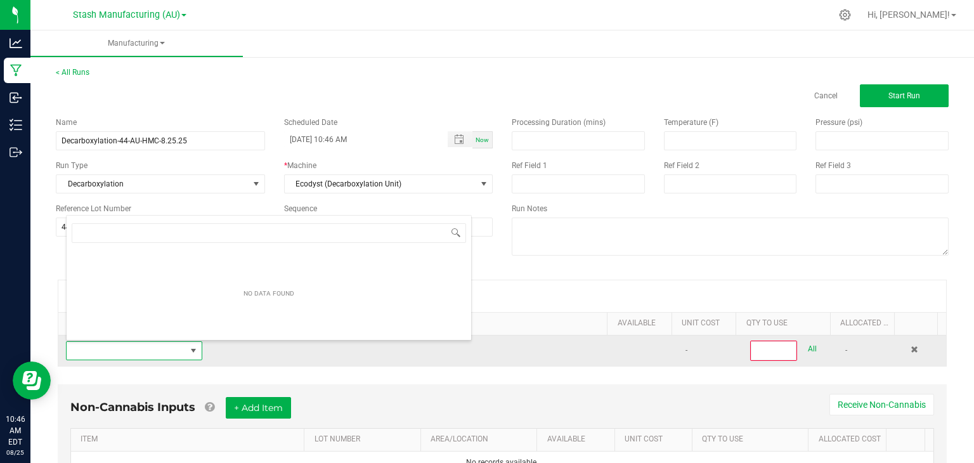
scroll to position [18, 131]
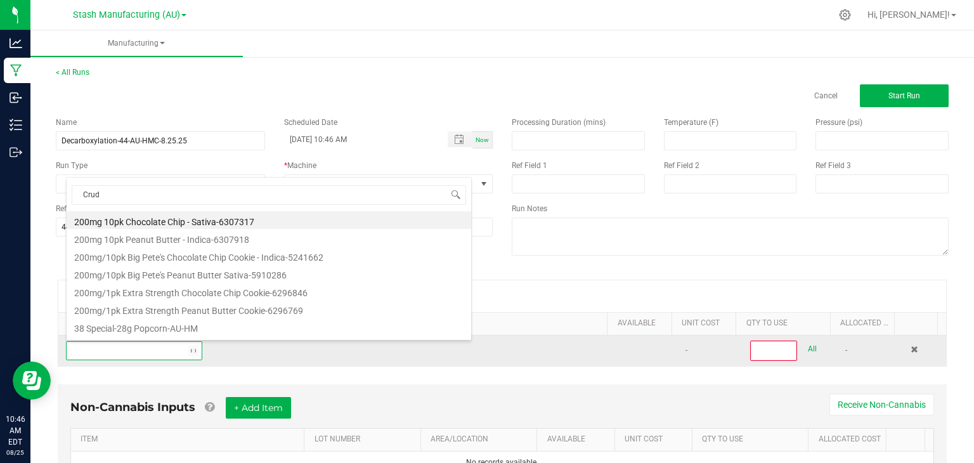
type input "Crude"
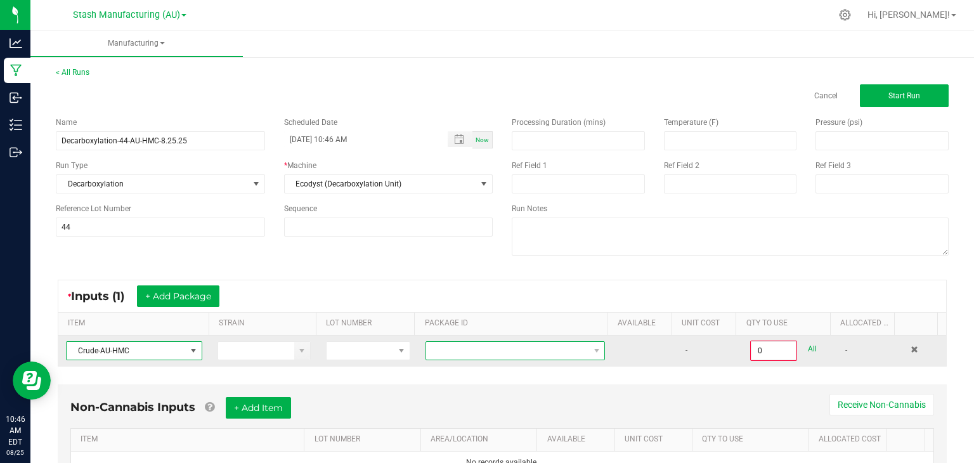
click at [504, 347] on span at bounding box center [507, 351] width 162 height 18
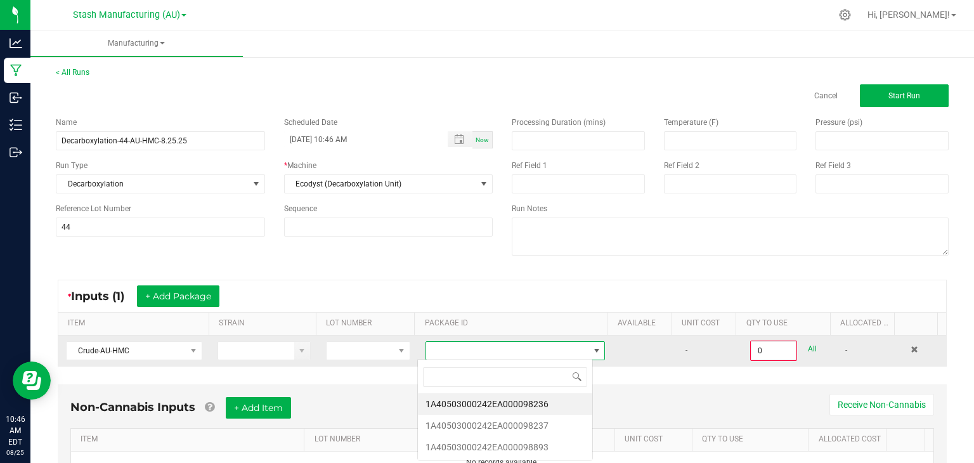
scroll to position [18, 175]
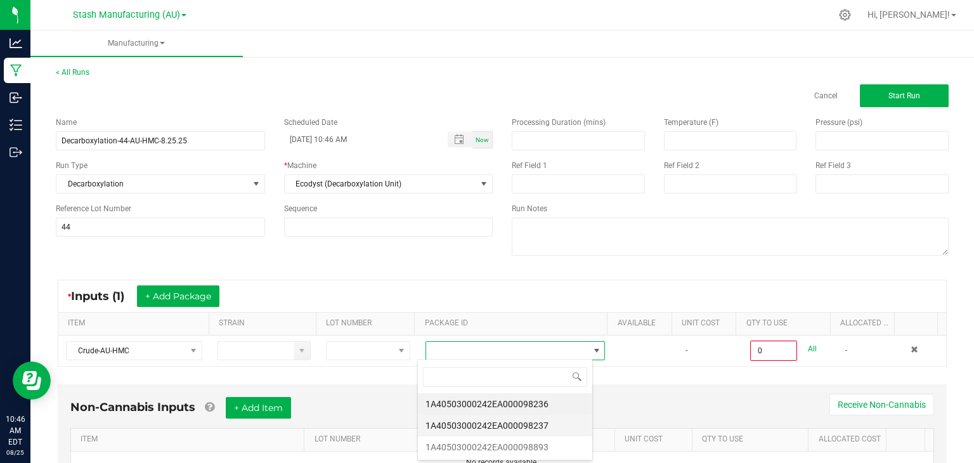
click at [547, 420] on li "1A40503000242EA000098237" at bounding box center [505, 426] width 174 height 22
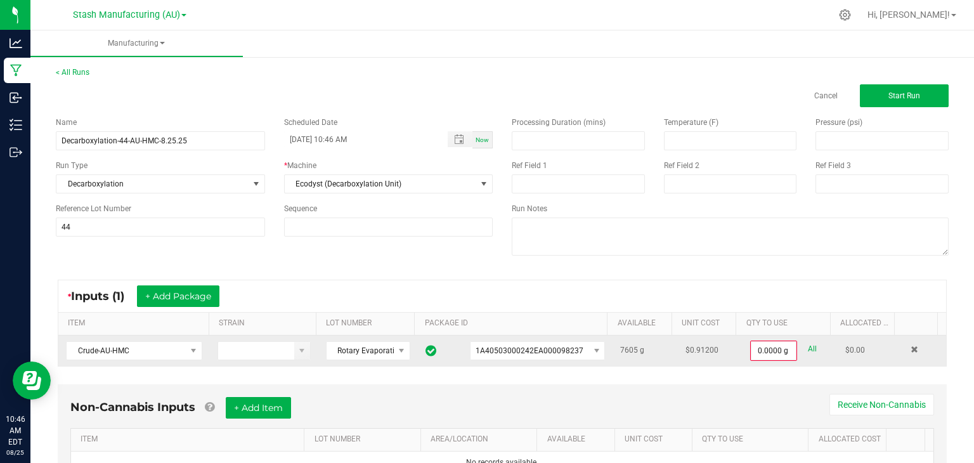
click at [808, 352] on link "All" at bounding box center [812, 348] width 9 height 17
type input "7605.0000 g"
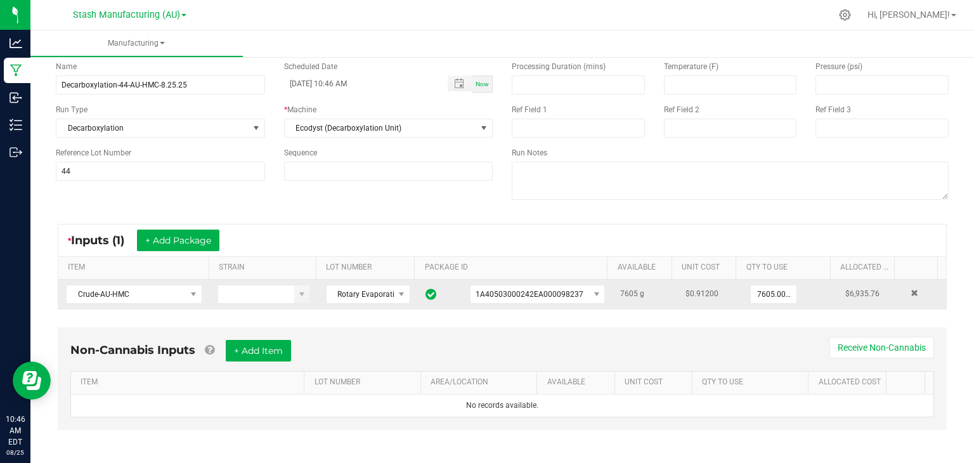
scroll to position [58, 0]
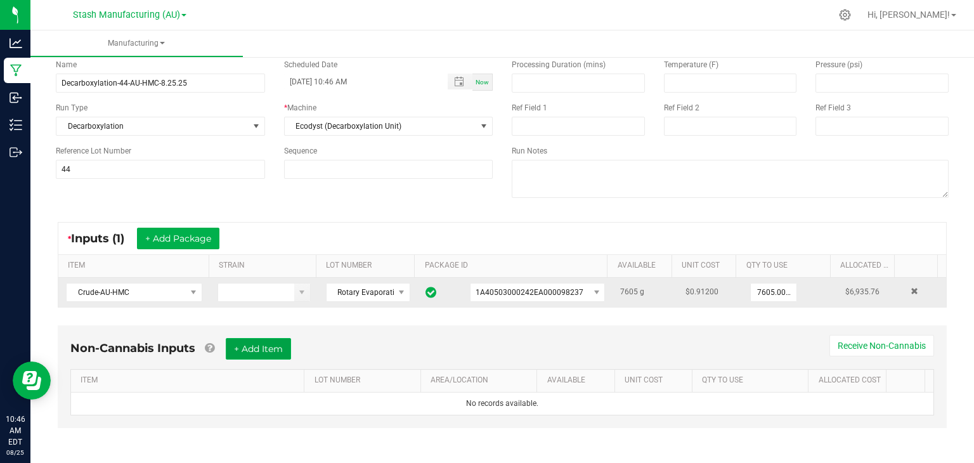
click at [281, 352] on button "+ Add Item" at bounding box center [258, 349] width 65 height 22
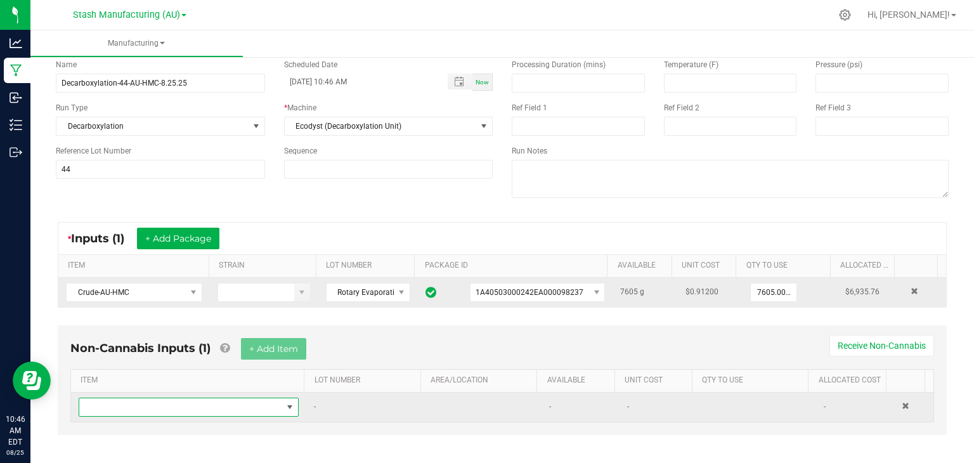
click at [183, 404] on span "NO DATA FOUND" at bounding box center [180, 407] width 203 height 18
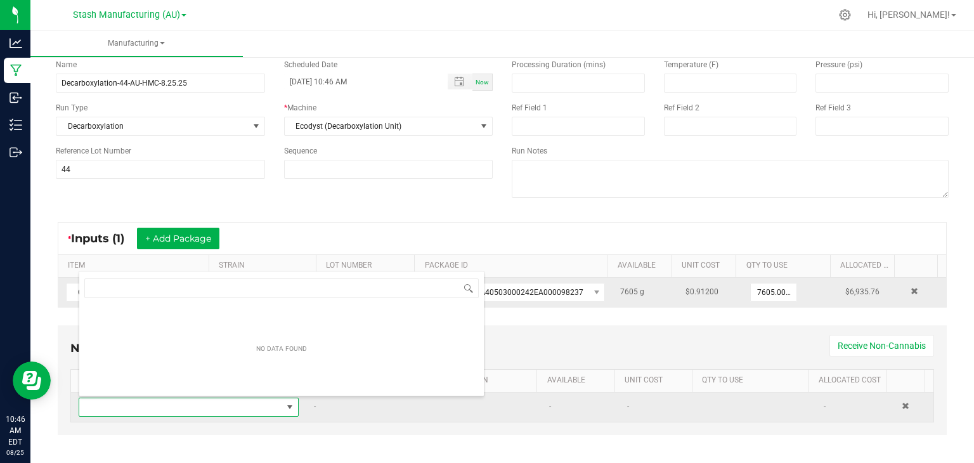
scroll to position [18, 212]
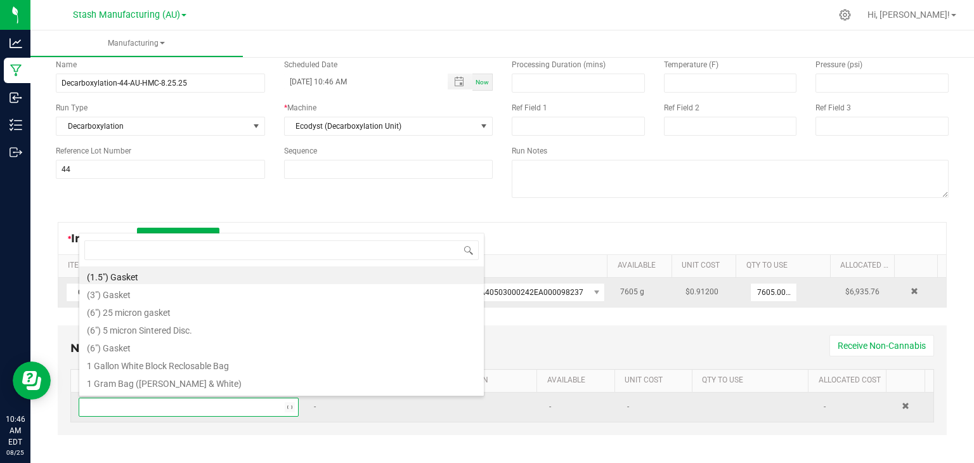
type input "E"
type input "METRC"
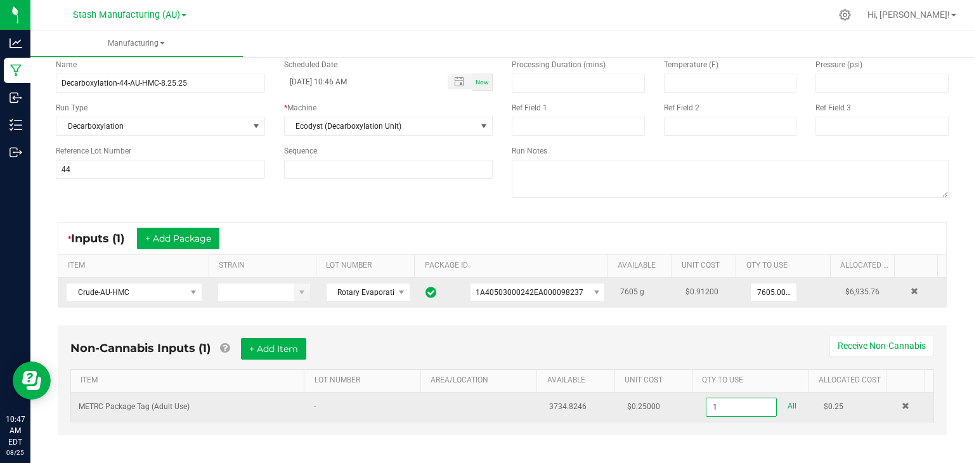
type input "1 ea"
click at [352, 354] on div "Non-Cannabis Inputs (1) + Add Item Receive Non-Cannabis" at bounding box center [501, 353] width 863 height 31
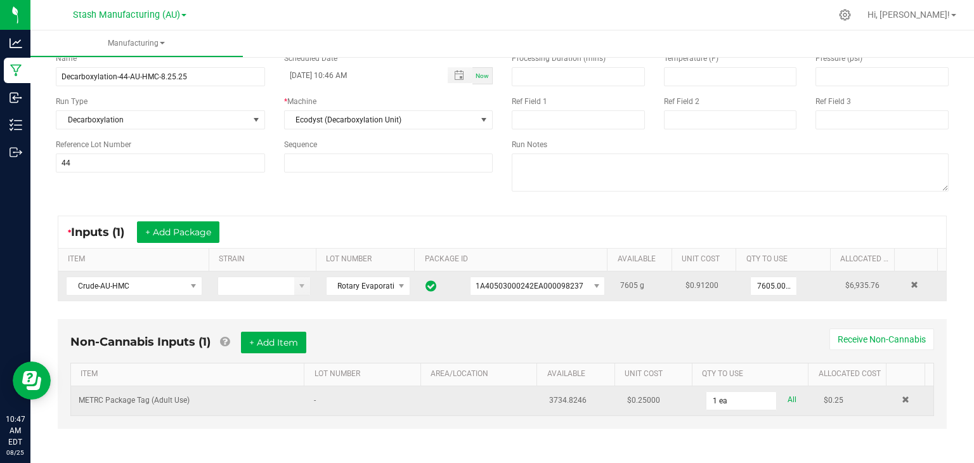
scroll to position [0, 0]
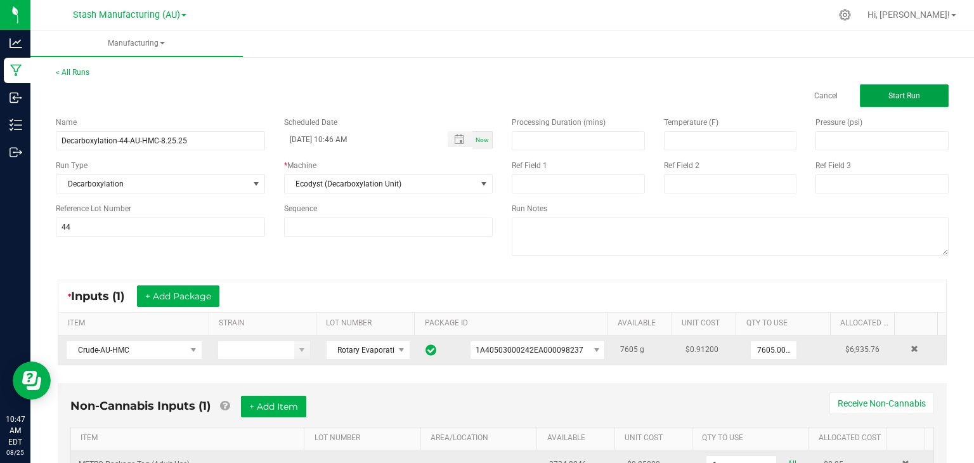
click at [893, 91] on span "Start Run" at bounding box center [904, 95] width 32 height 9
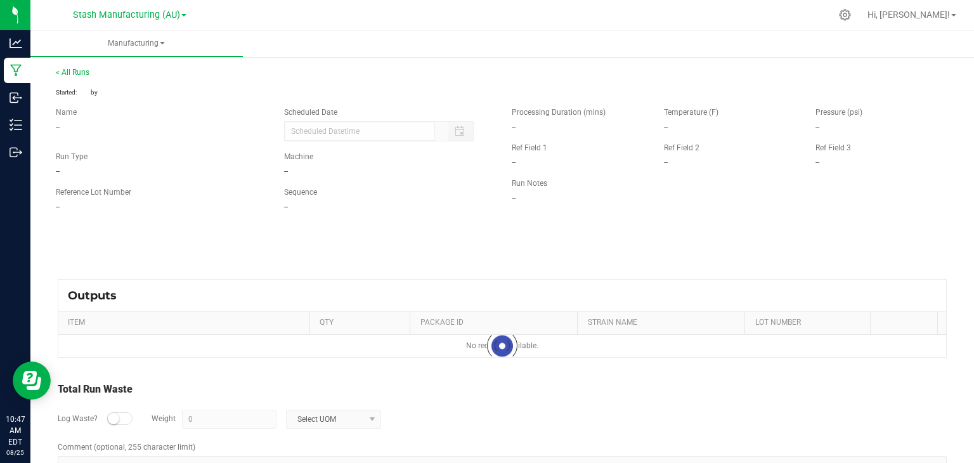
type input "[DATE] 10:46 AM"
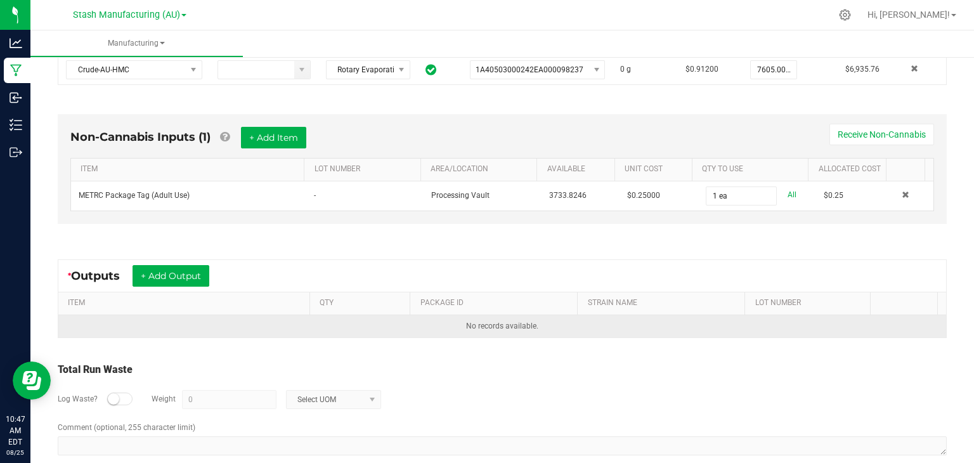
scroll to position [304, 0]
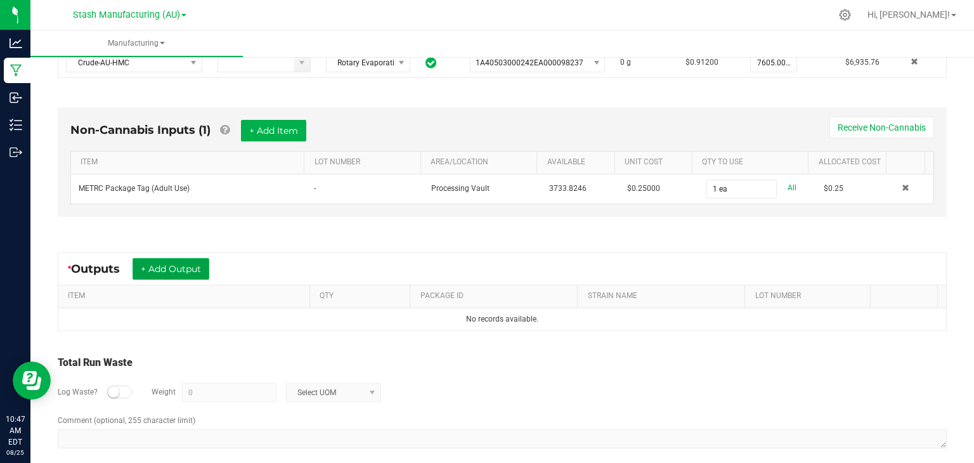
click at [186, 269] on button "+ Add Output" at bounding box center [170, 269] width 77 height 22
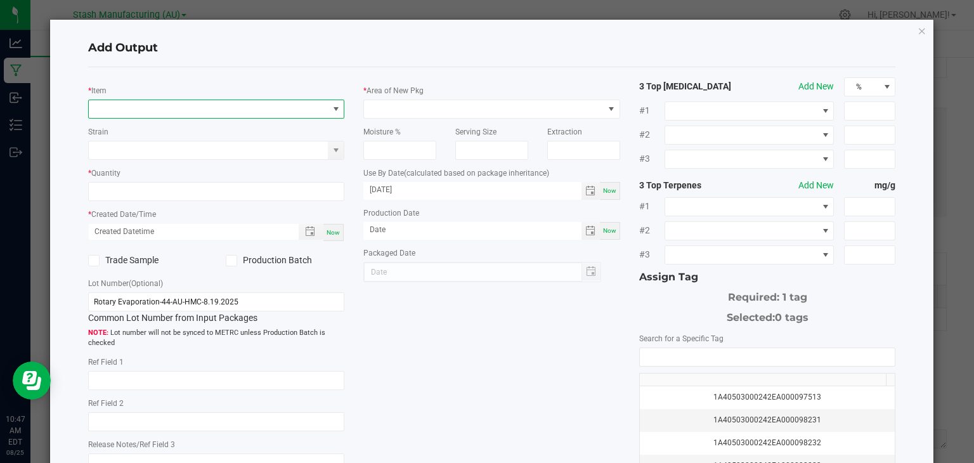
click at [190, 106] on span "NO DATA FOUND" at bounding box center [209, 109] width 240 height 18
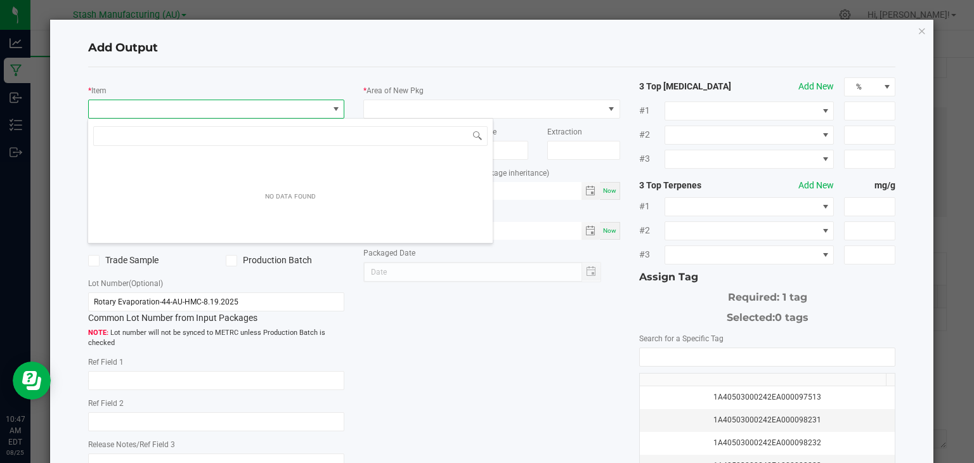
scroll to position [18, 254]
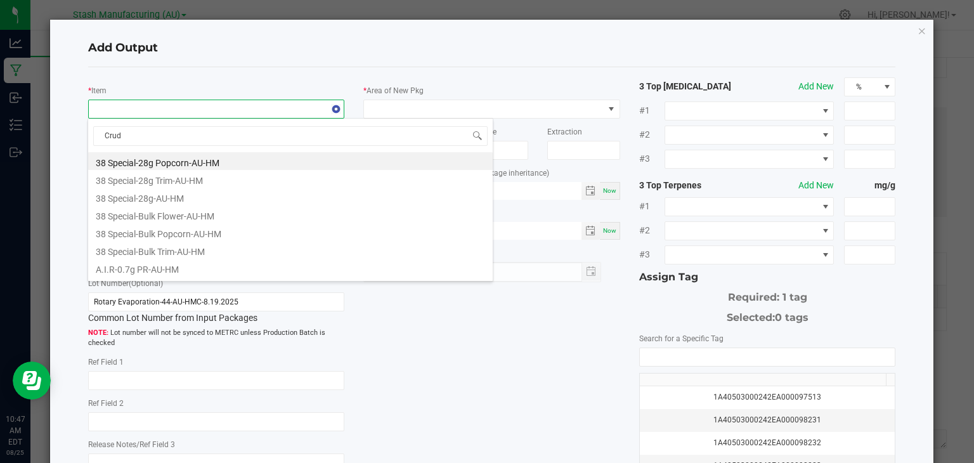
type input "Crude"
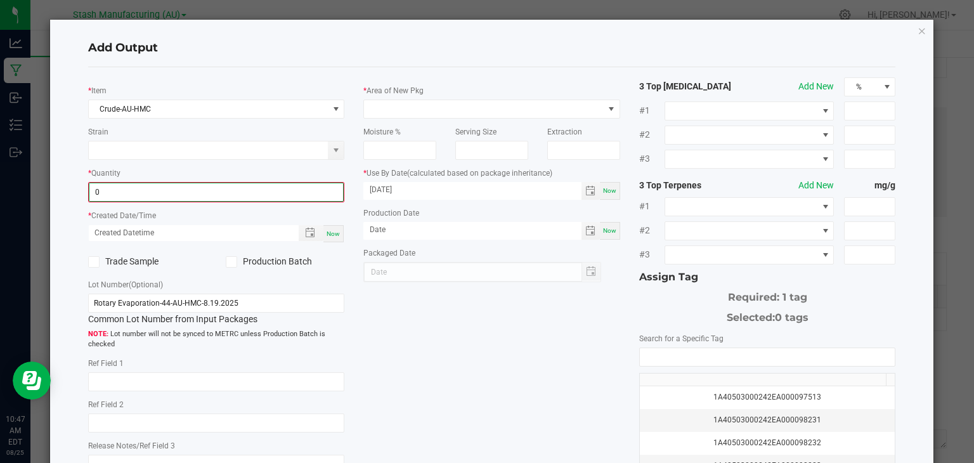
click at [153, 186] on input "0" at bounding box center [216, 192] width 254 height 18
type input "6715.0000 g"
click at [326, 231] on span "Now" at bounding box center [332, 232] width 13 height 7
type input "[DATE] 10:47 AM"
type input "[DATE]"
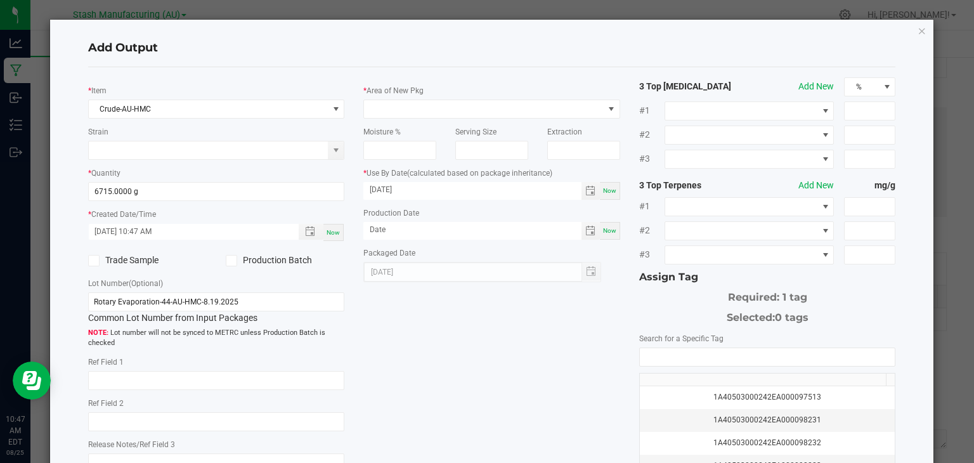
click at [223, 261] on div "Production Batch" at bounding box center [285, 260] width 138 height 19
click at [227, 261] on icon at bounding box center [231, 261] width 8 height 0
click at [0, 0] on input "Production Batch" at bounding box center [0, 0] width 0 height 0
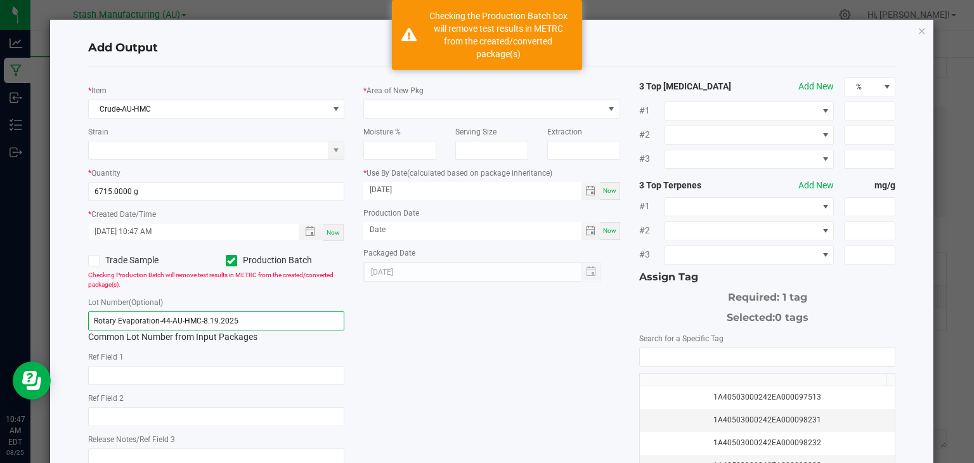
drag, startPoint x: 249, startPoint y: 315, endPoint x: 0, endPoint y: 303, distance: 248.8
click at [0, 303] on ngb-modal-window "Add Output * Item Crude-AU-HMC Strain * Quantity 6715.0000 g * Created Date/Tim…" at bounding box center [491, 231] width 983 height 463
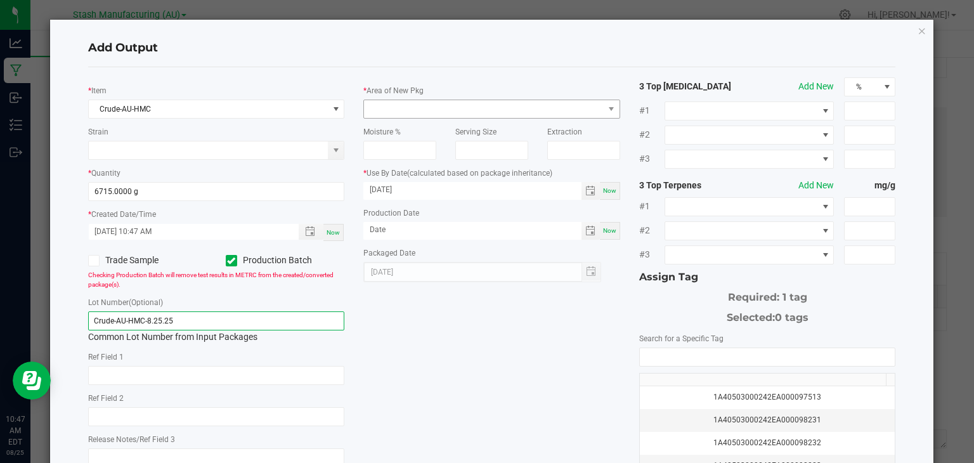
type input "Crude-AU-HMC-8.25.25"
click at [394, 110] on span at bounding box center [484, 109] width 240 height 18
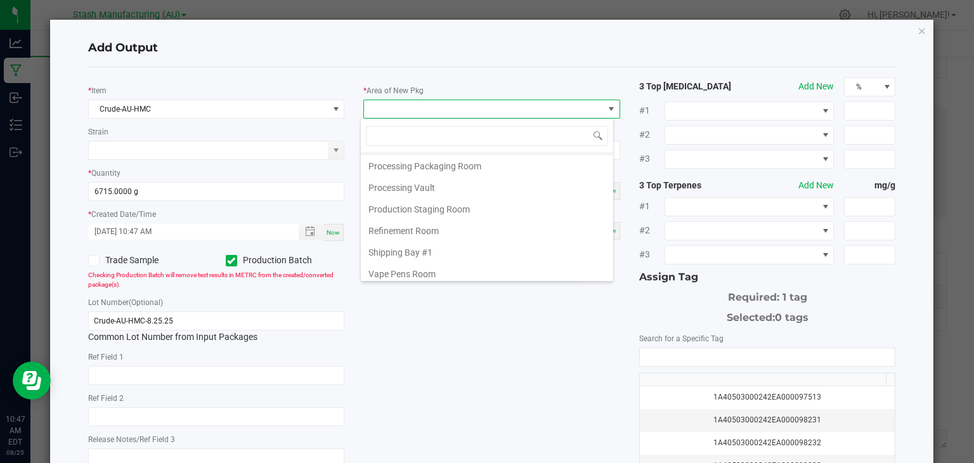
scroll to position [214, 0]
click at [402, 219] on li "Refinement Room" at bounding box center [487, 230] width 252 height 22
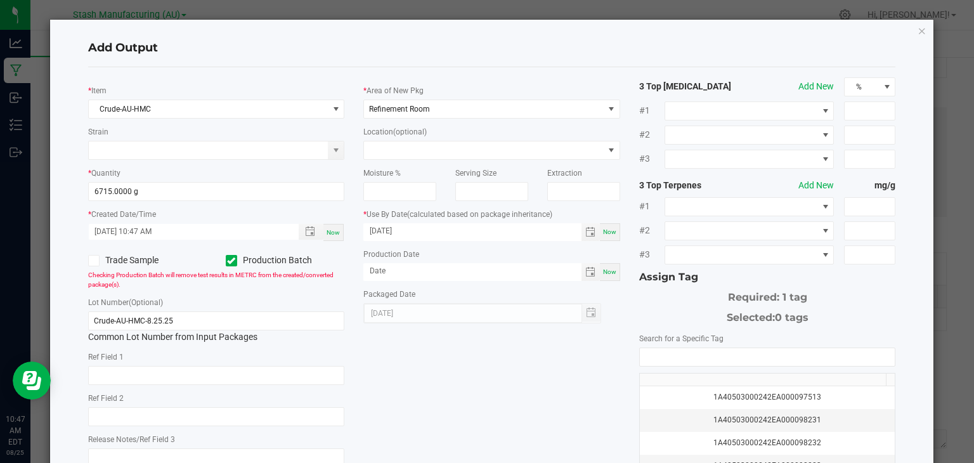
click at [423, 139] on div "Location (optional)" at bounding box center [491, 142] width 257 height 35
click at [429, 142] on span at bounding box center [484, 150] width 240 height 18
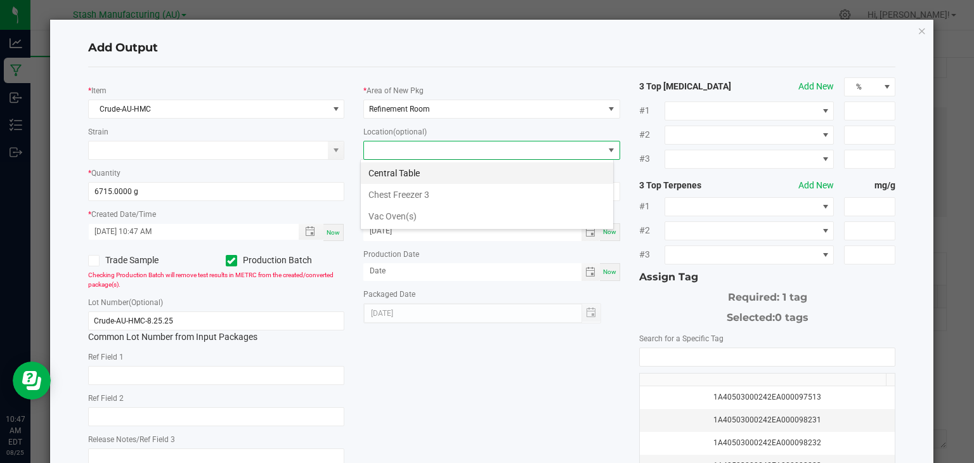
scroll to position [18, 254]
click at [413, 174] on li "Central Table" at bounding box center [487, 173] width 252 height 22
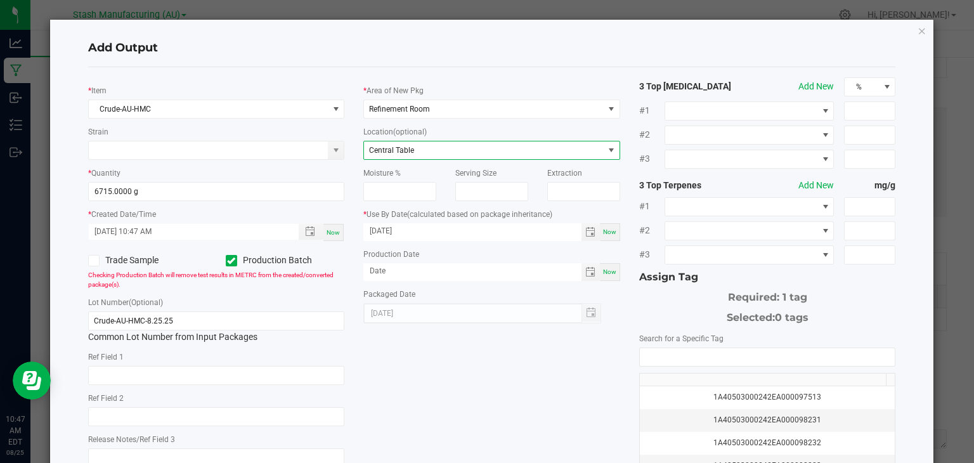
click at [600, 269] on div "Now" at bounding box center [610, 272] width 20 height 18
type input "[DATE]"
click at [603, 234] on span "Now" at bounding box center [609, 231] width 13 height 7
click at [467, 231] on input "[DATE]" at bounding box center [472, 231] width 218 height 16
type input "[DATE]"
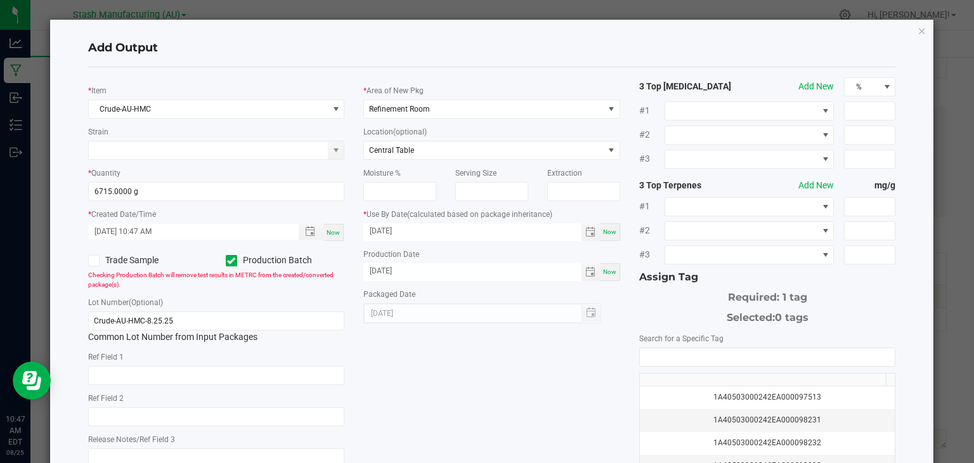
click at [479, 358] on div "* Item Crude-AU-HMC Strain * Quantity 6715.0000 g * Created Date/Time [DATE] 10…" at bounding box center [492, 304] width 827 height 455
click at [692, 354] on input "NO DATA FOUND" at bounding box center [767, 357] width 255 height 18
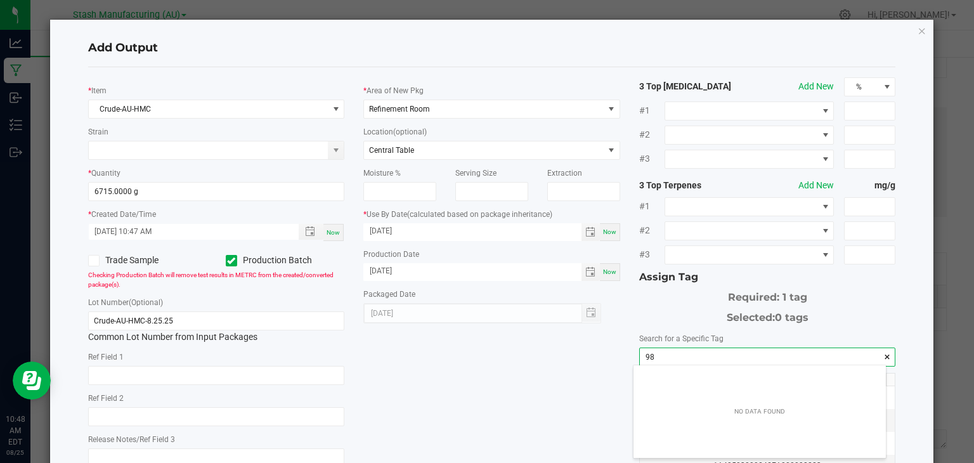
scroll to position [18, 253]
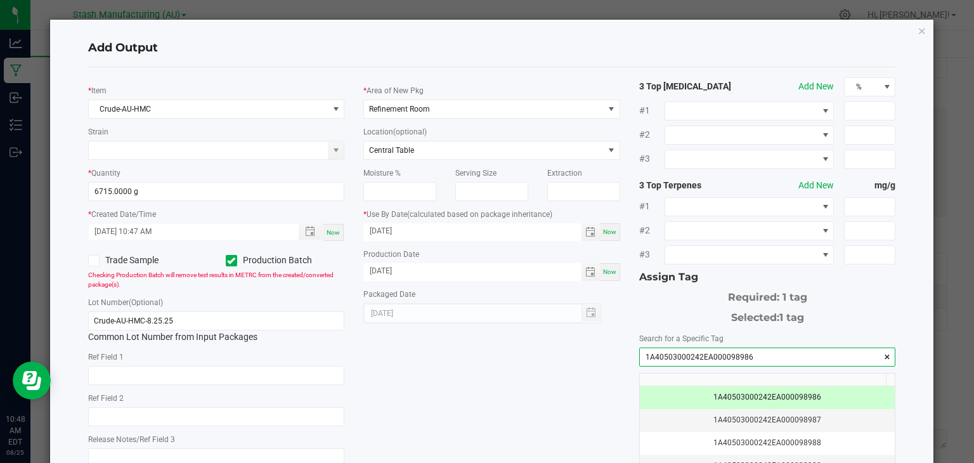
type input "1A40503000242EA000098986"
click at [548, 394] on div "* Item Crude-AU-HMC Strain * Quantity 6715.0000 g * Created Date/Time [DATE] 10…" at bounding box center [492, 304] width 827 height 455
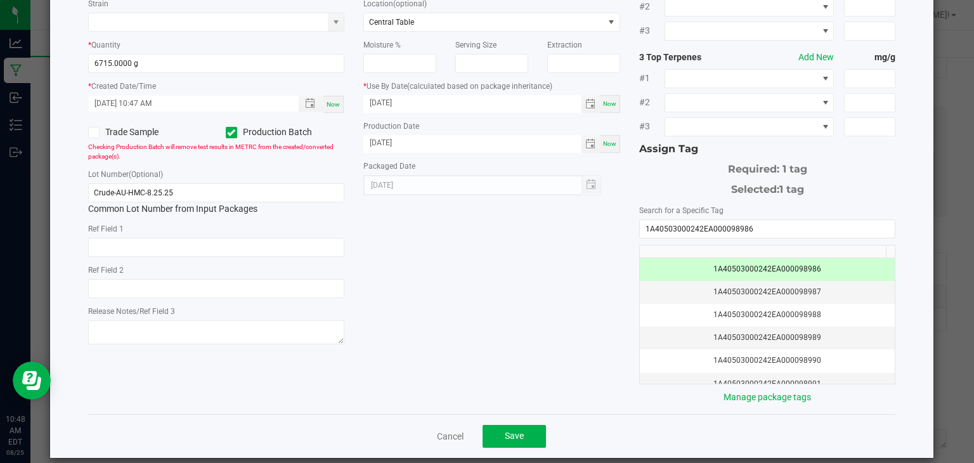
scroll to position [140, 0]
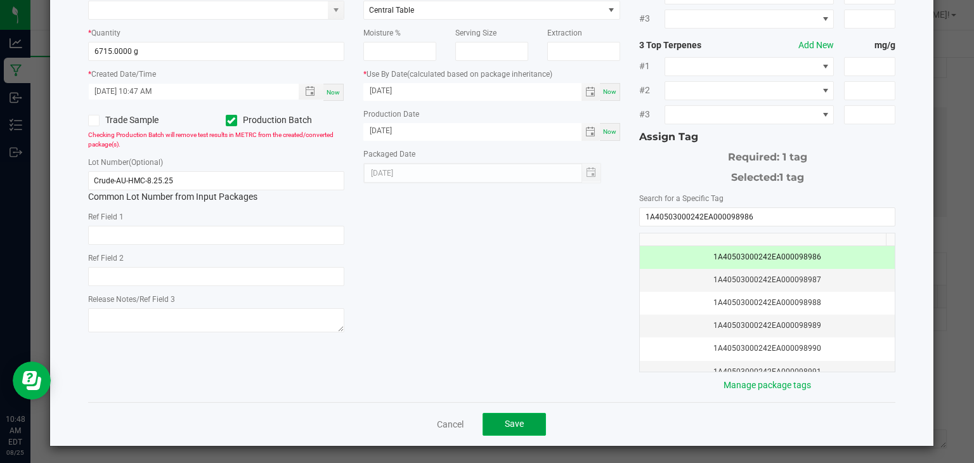
click at [510, 418] on span "Save" at bounding box center [514, 423] width 19 height 10
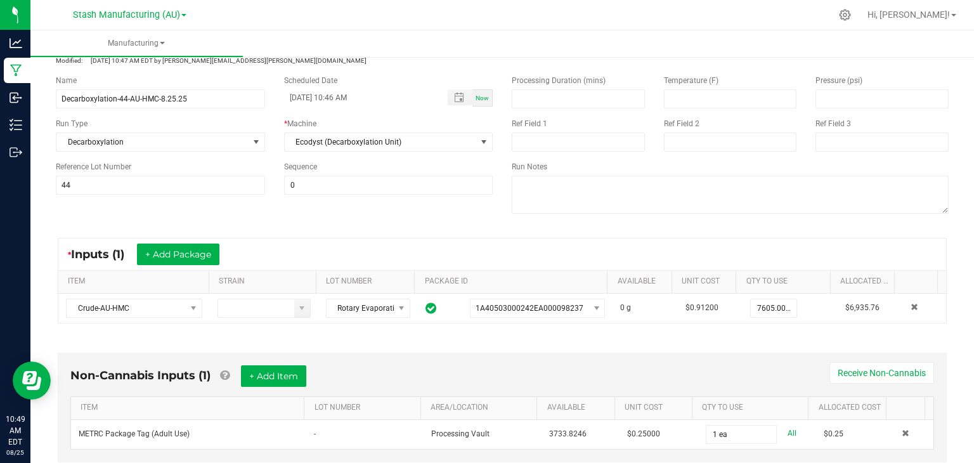
scroll to position [0, 0]
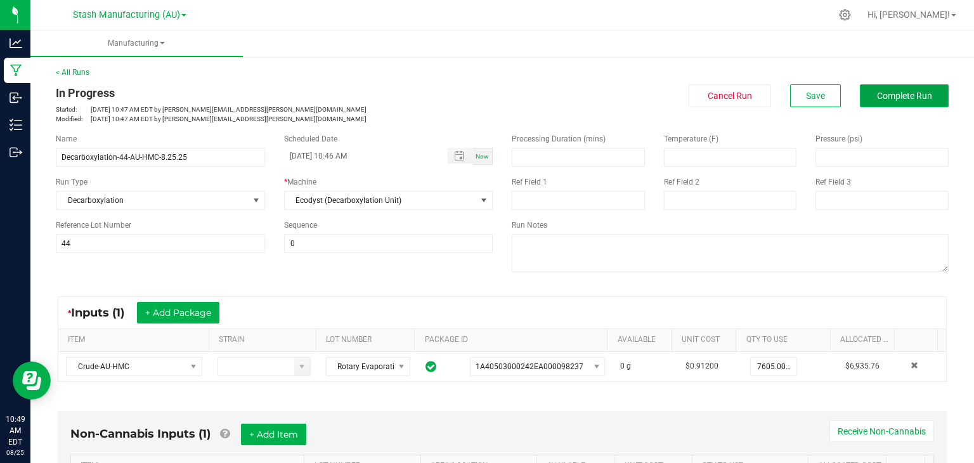
click at [894, 87] on button "Complete Run" at bounding box center [904, 95] width 89 height 23
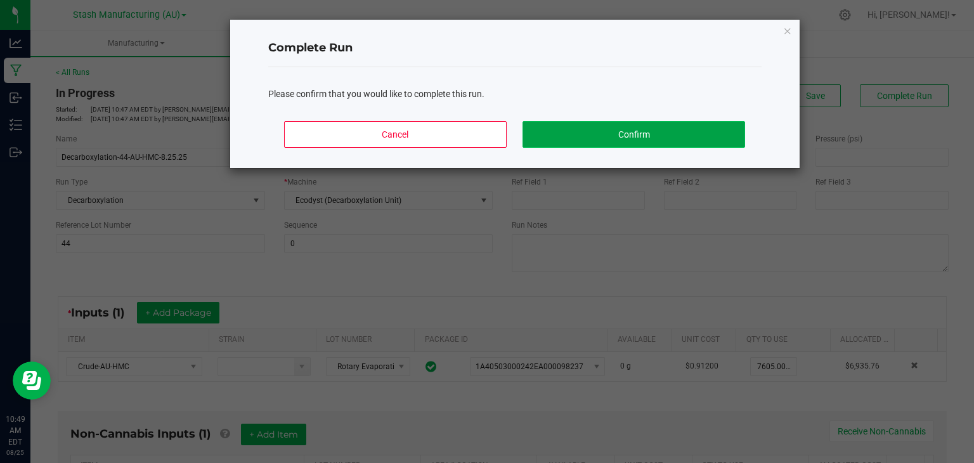
click at [690, 126] on button "Confirm" at bounding box center [633, 134] width 222 height 27
